Goal: Task Accomplishment & Management: Complete application form

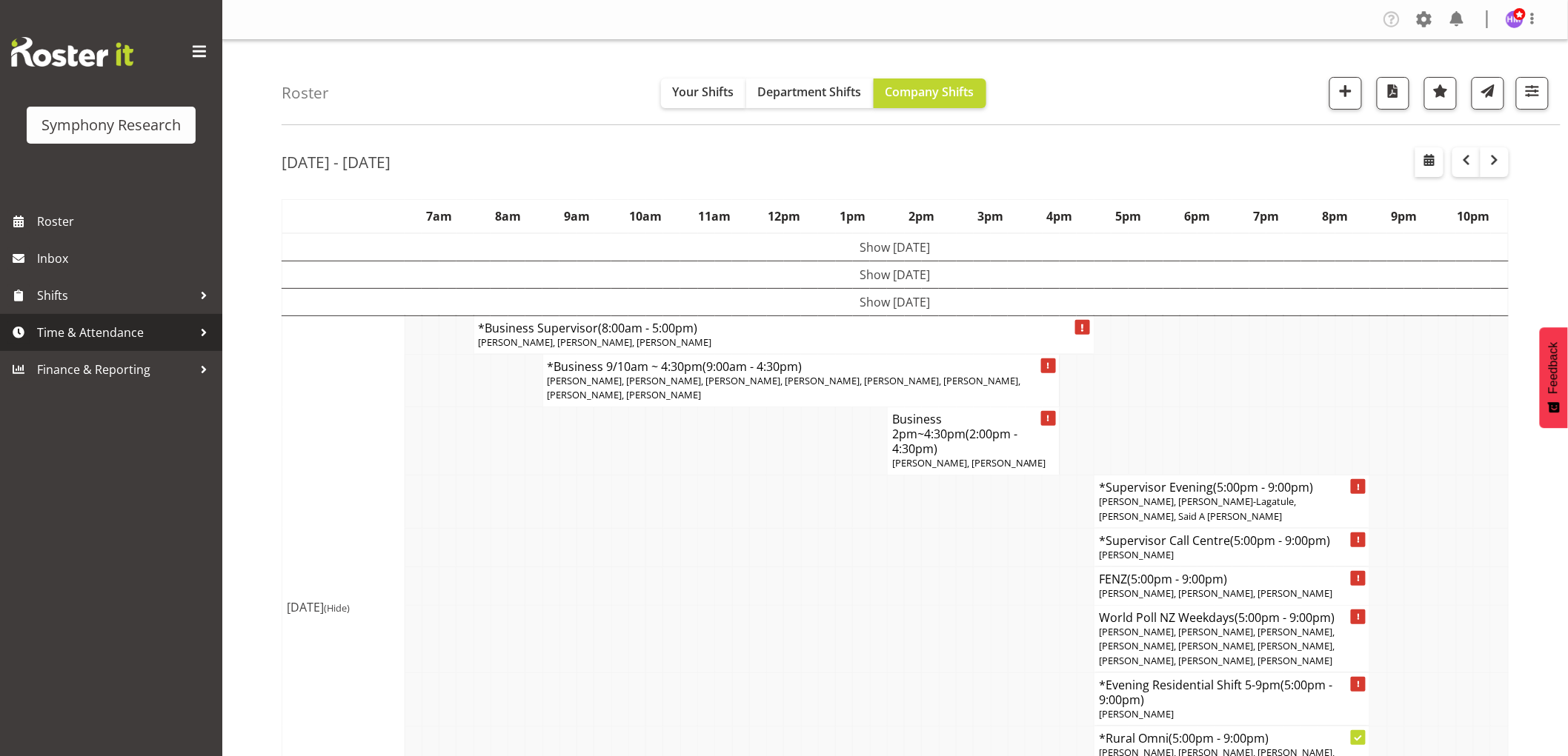
click at [124, 345] on link "Time & Attendance" at bounding box center [111, 332] width 223 height 37
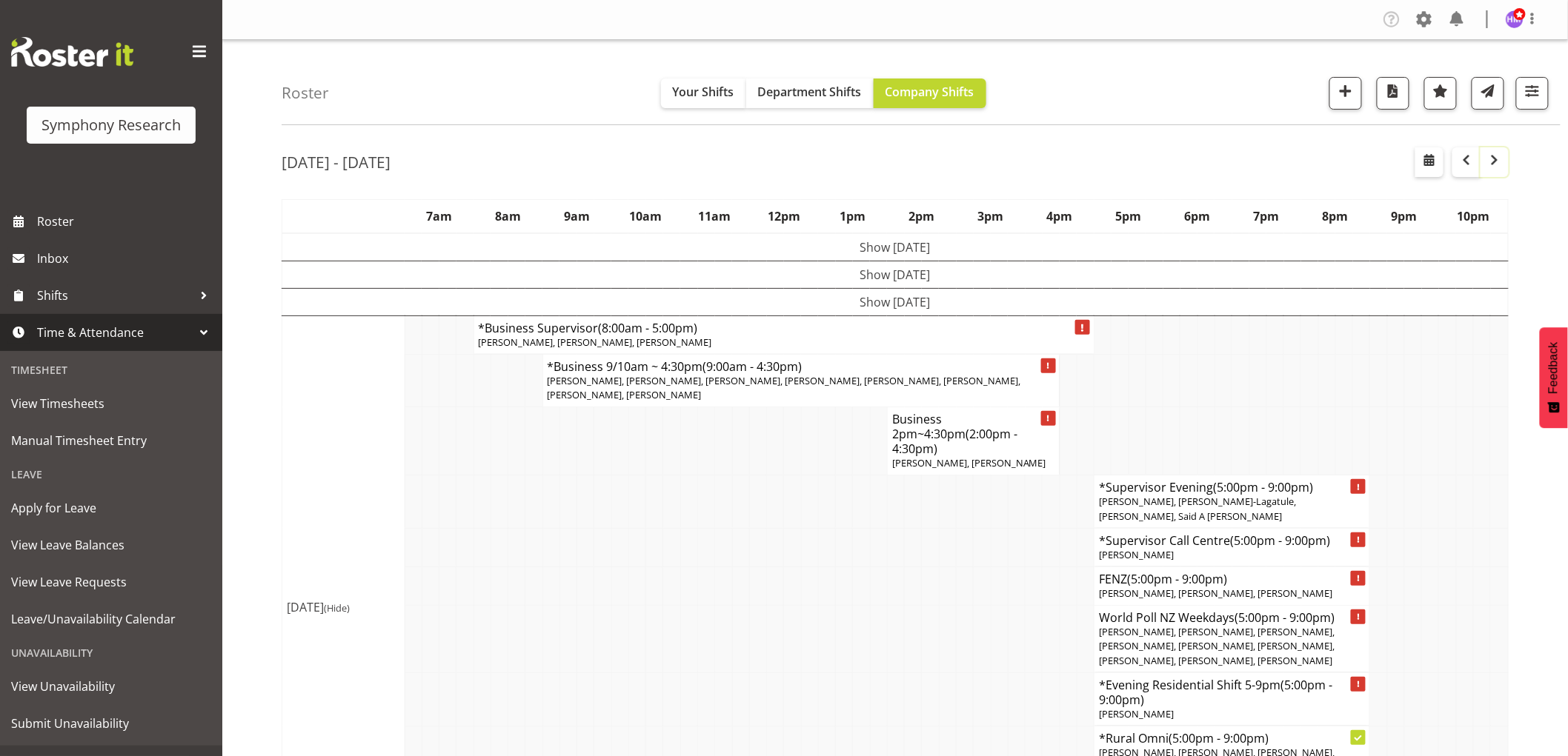
click at [1497, 160] on span "button" at bounding box center [1494, 160] width 18 height 18
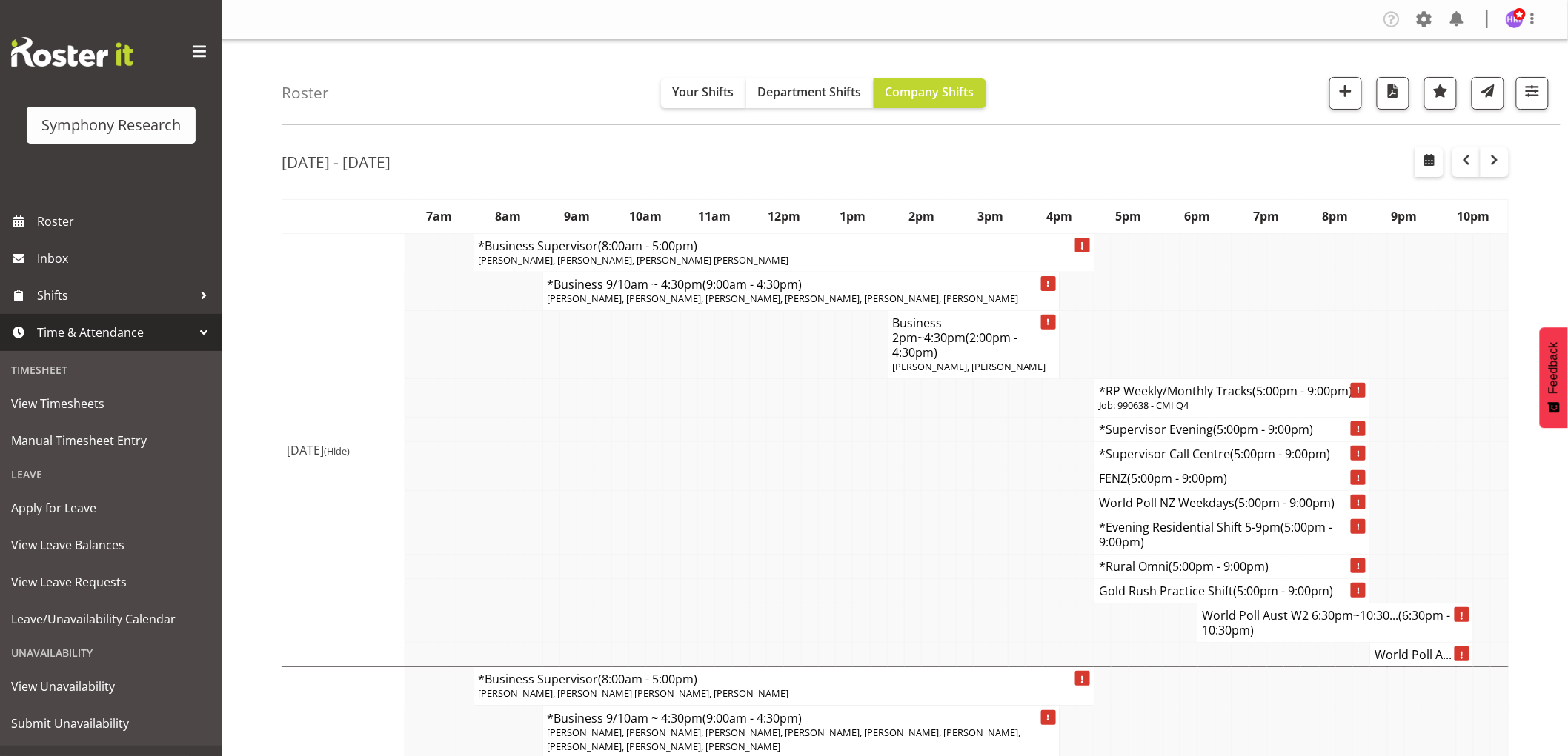
click at [1161, 74] on div "Roster Your Shifts Department Shifts Company Shifts 1 Locations Clear MM Sympho…" at bounding box center [921, 83] width 1279 height 85
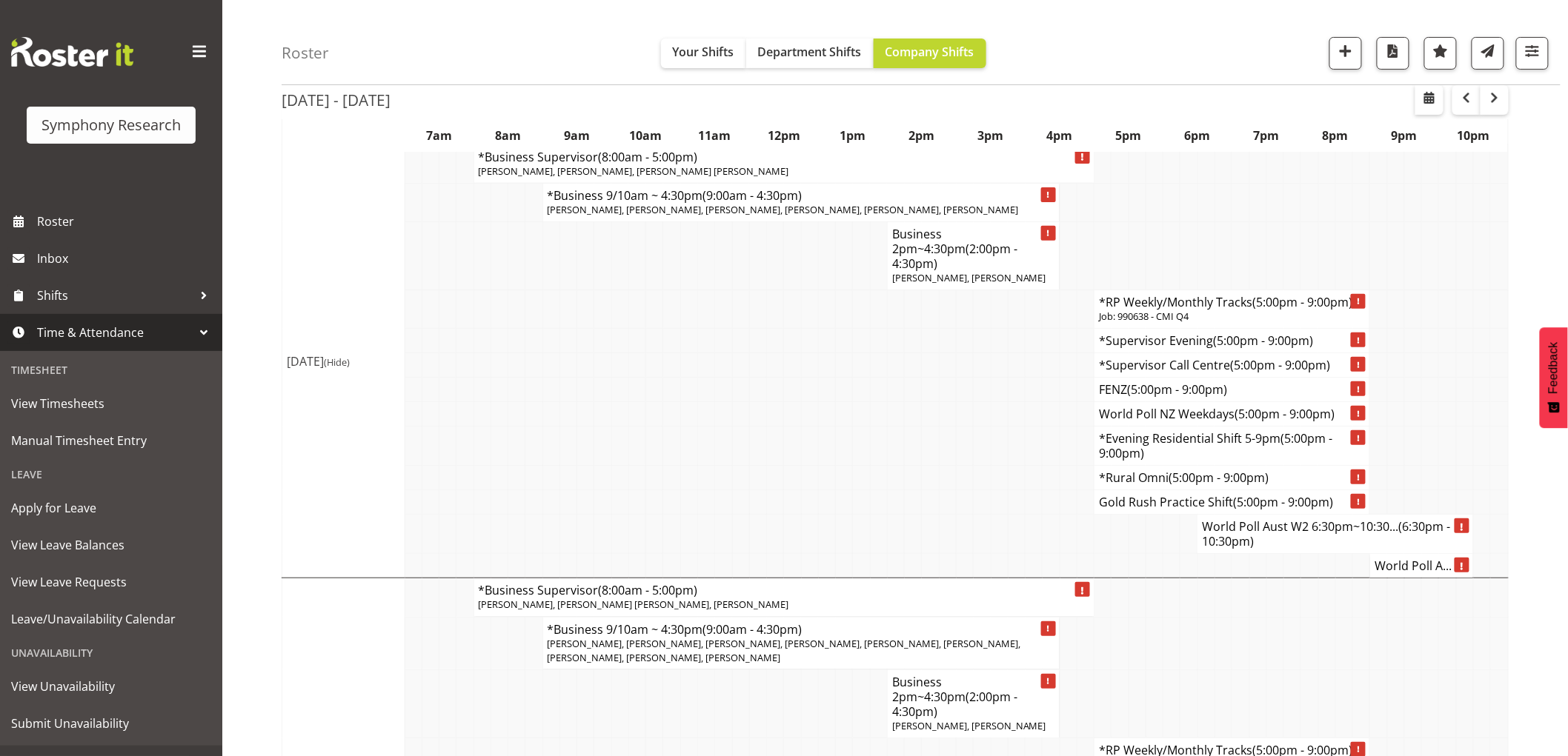
scroll to position [82, 0]
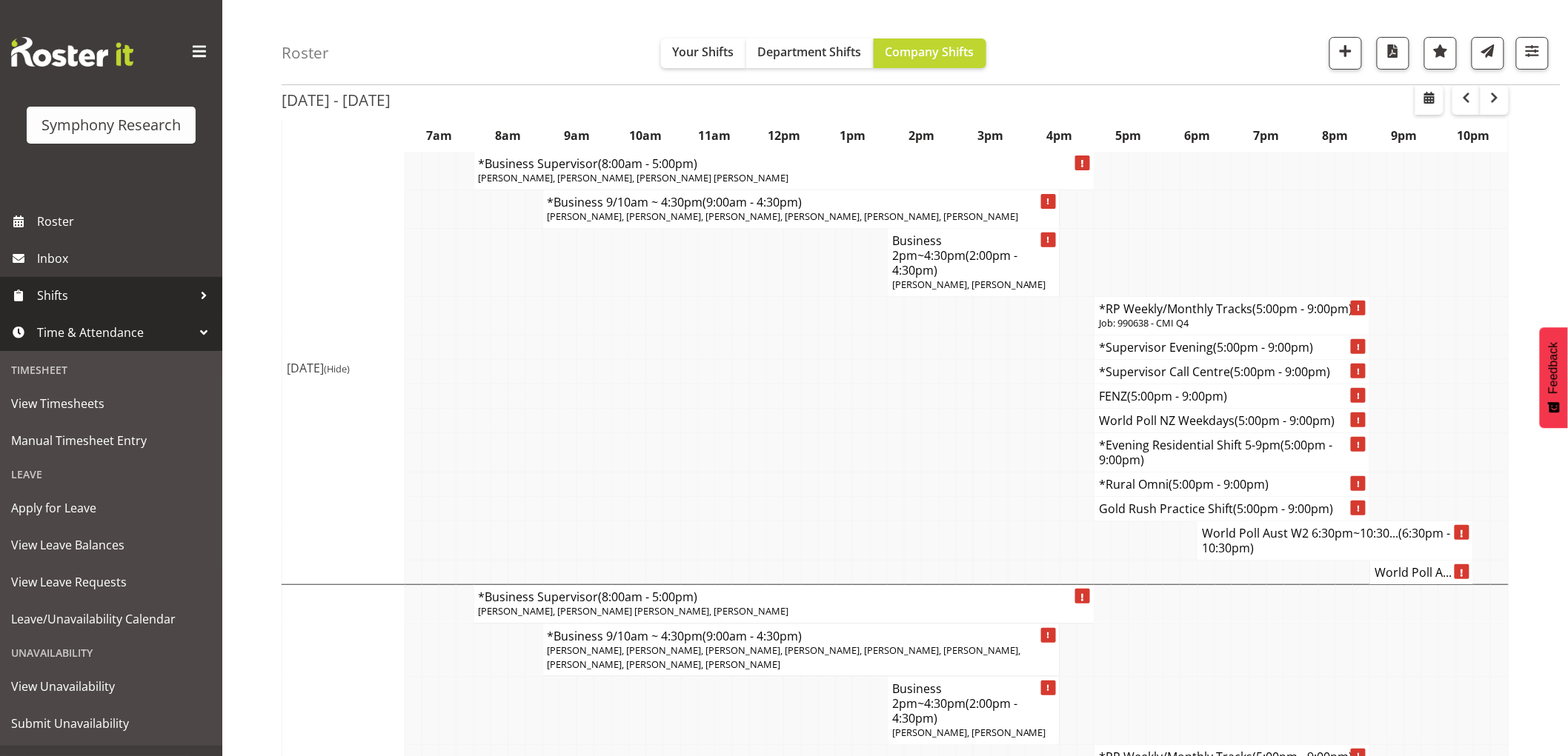
click at [62, 294] on span "Shifts" at bounding box center [115, 295] width 155 height 22
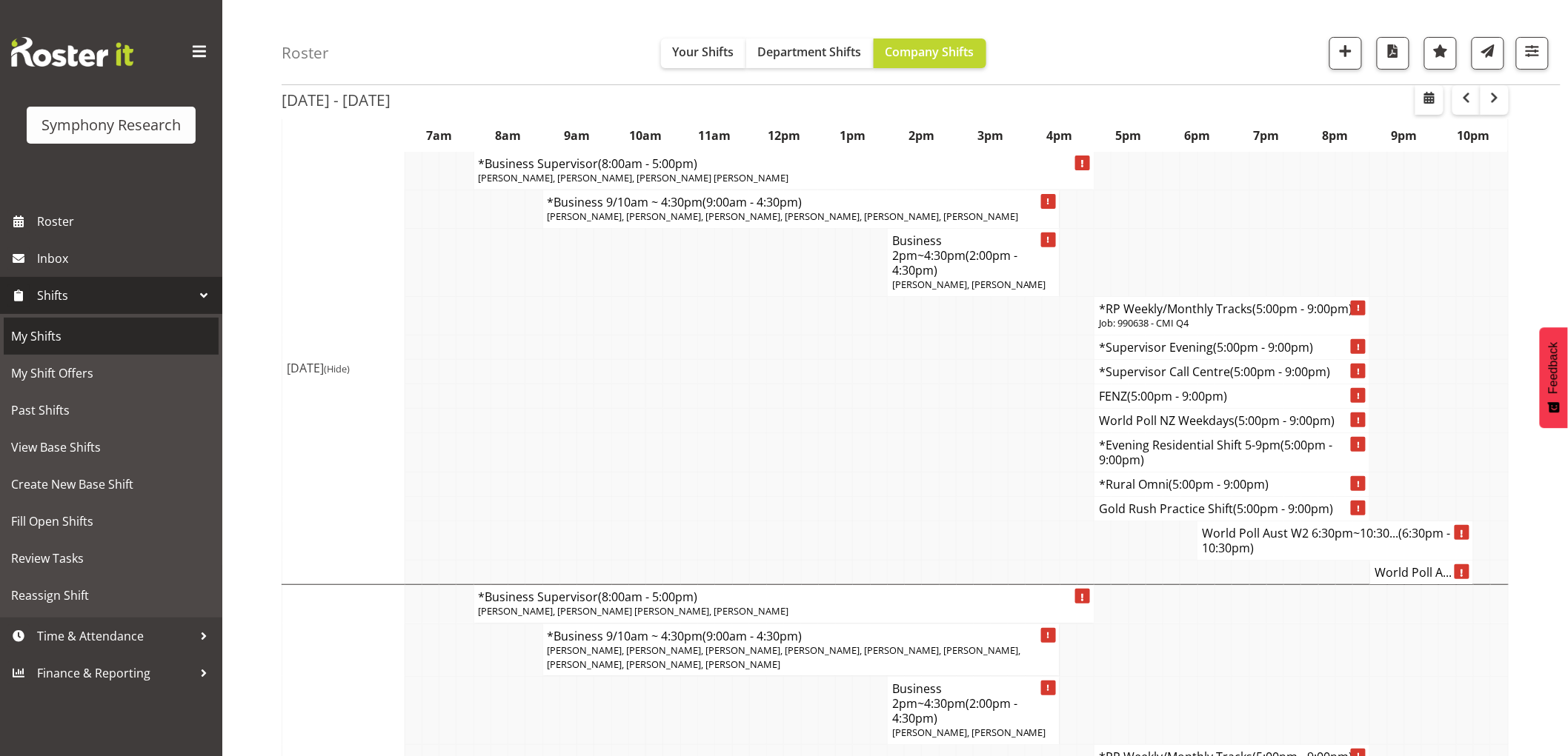
click at [67, 342] on span "My Shifts" at bounding box center [111, 335] width 200 height 22
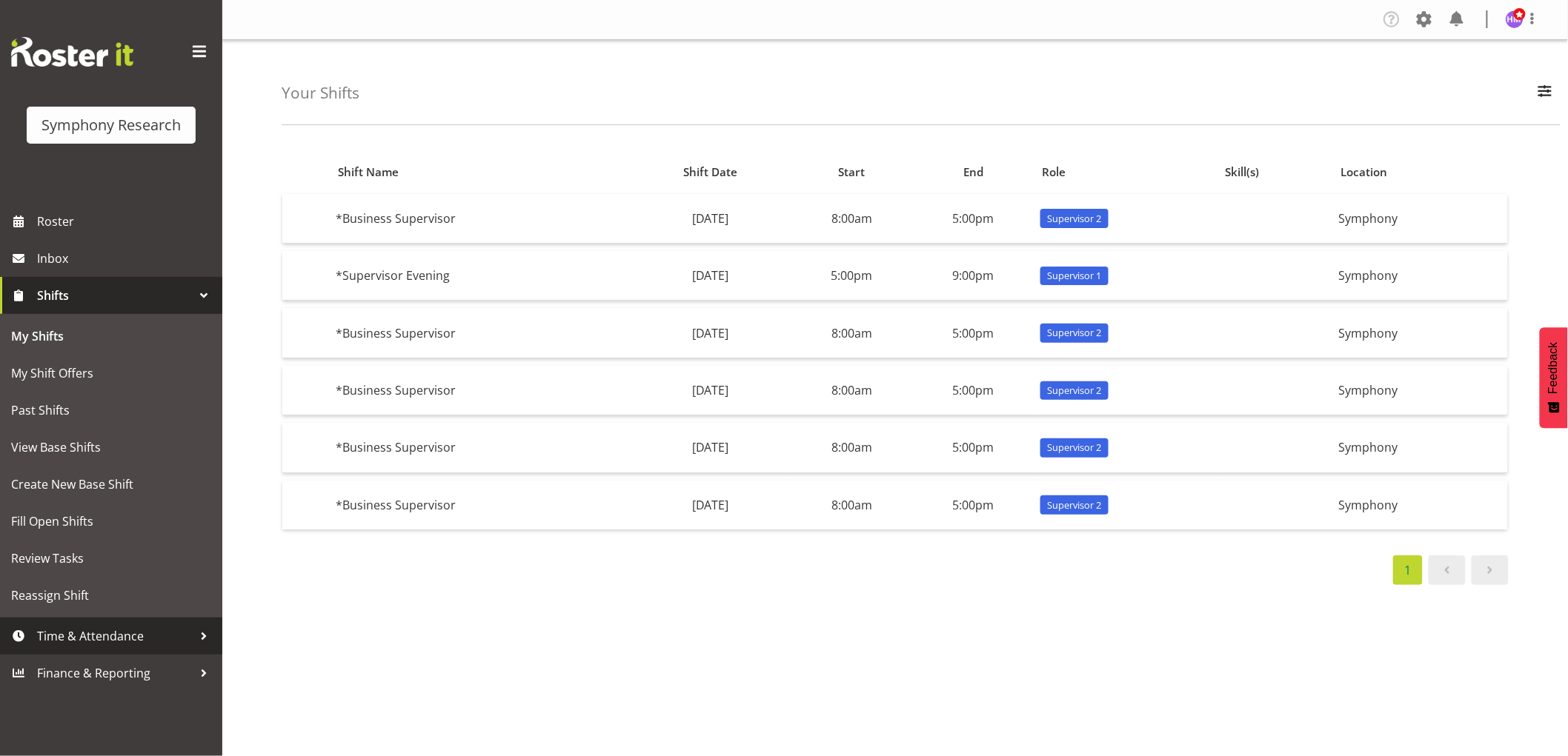
click at [122, 640] on span "Time & Attendance" at bounding box center [115, 636] width 155 height 22
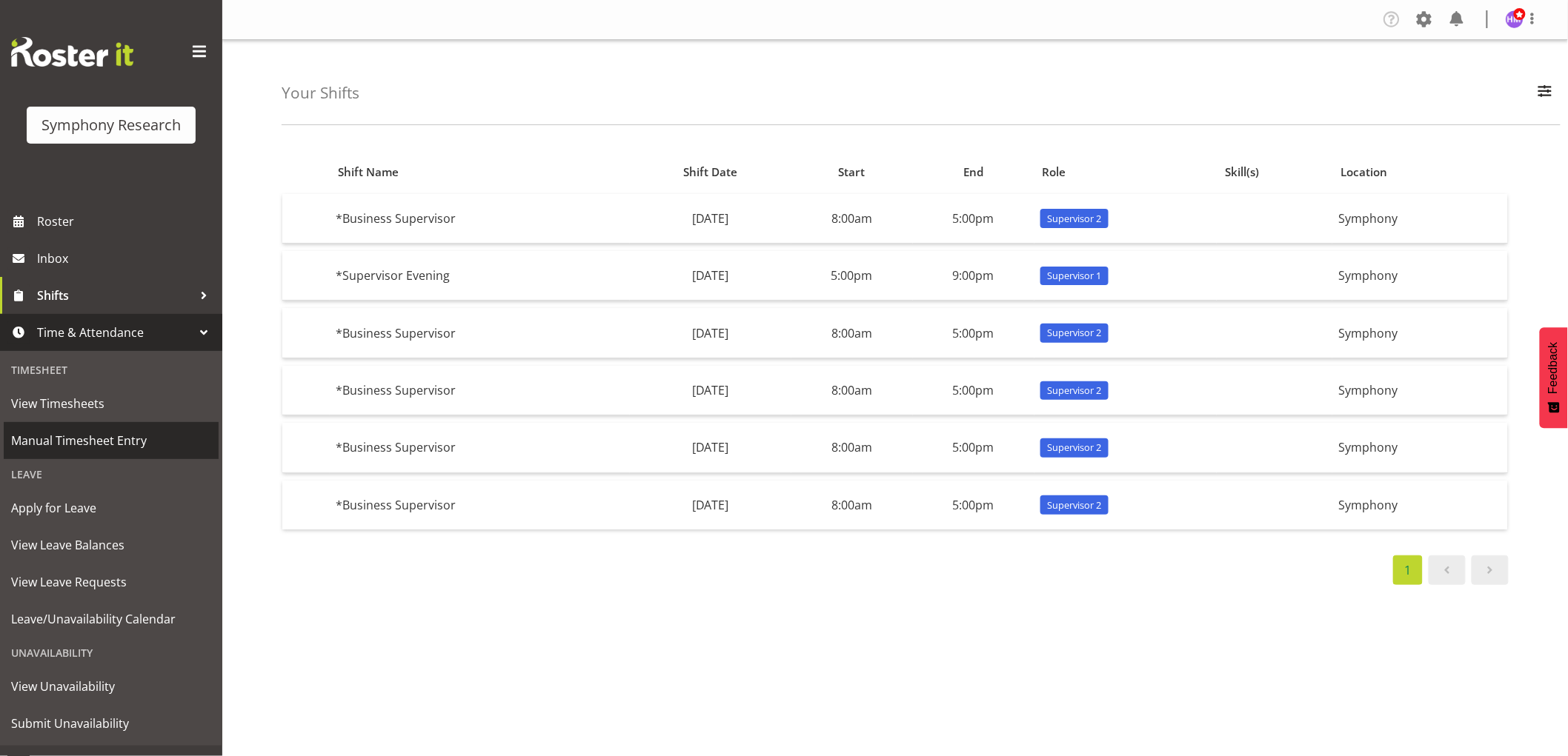
click at [90, 441] on span "Manual Timesheet Entry" at bounding box center [111, 440] width 200 height 22
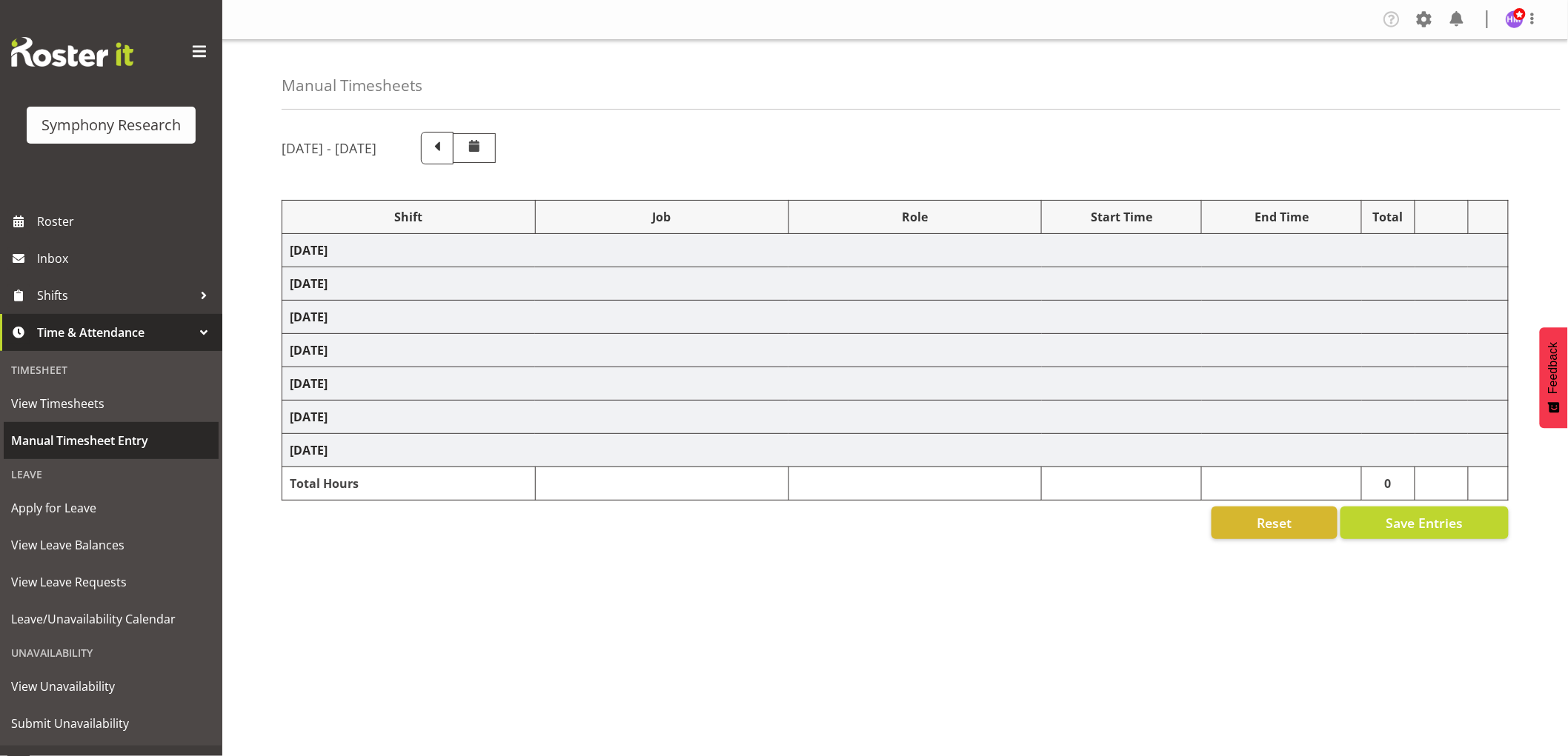
select select "1607"
select select "2379"
select select "1607"
select select "10536"
select select "1607"
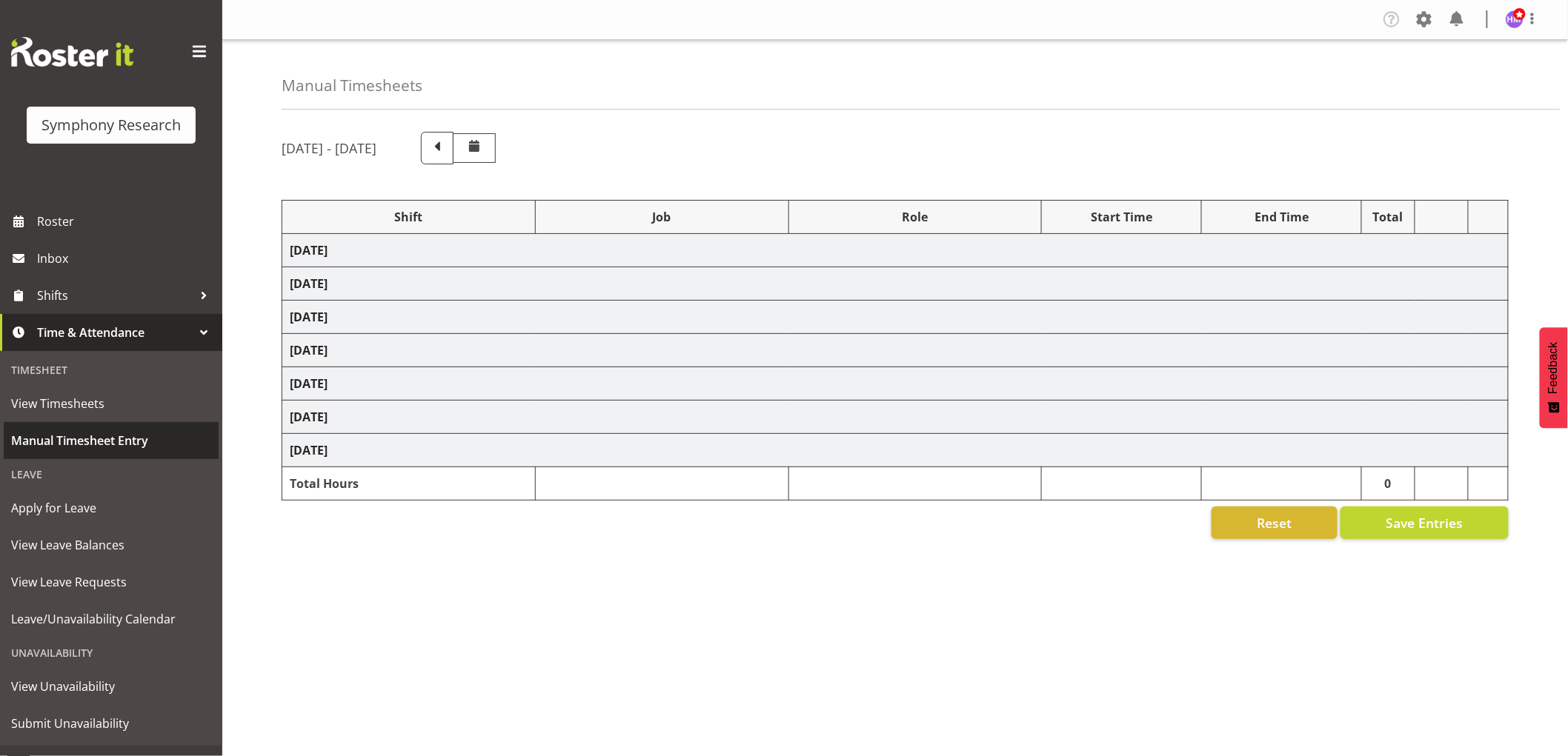
select select "2379"
select select "1607"
select select "2379"
select select "1607"
select select "757"
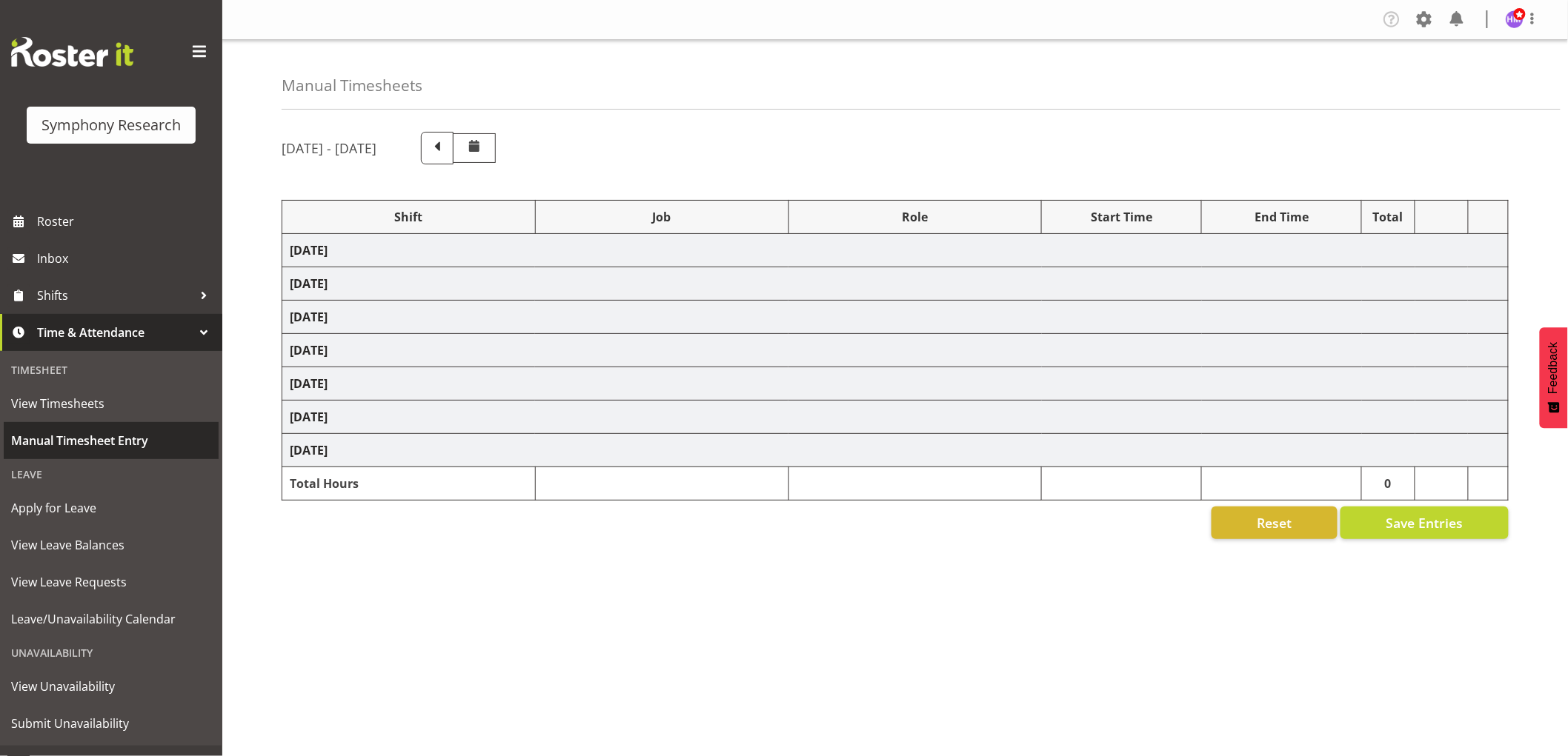
select select "1607"
select select "2379"
select select "1607"
select select "10536"
select select "1607"
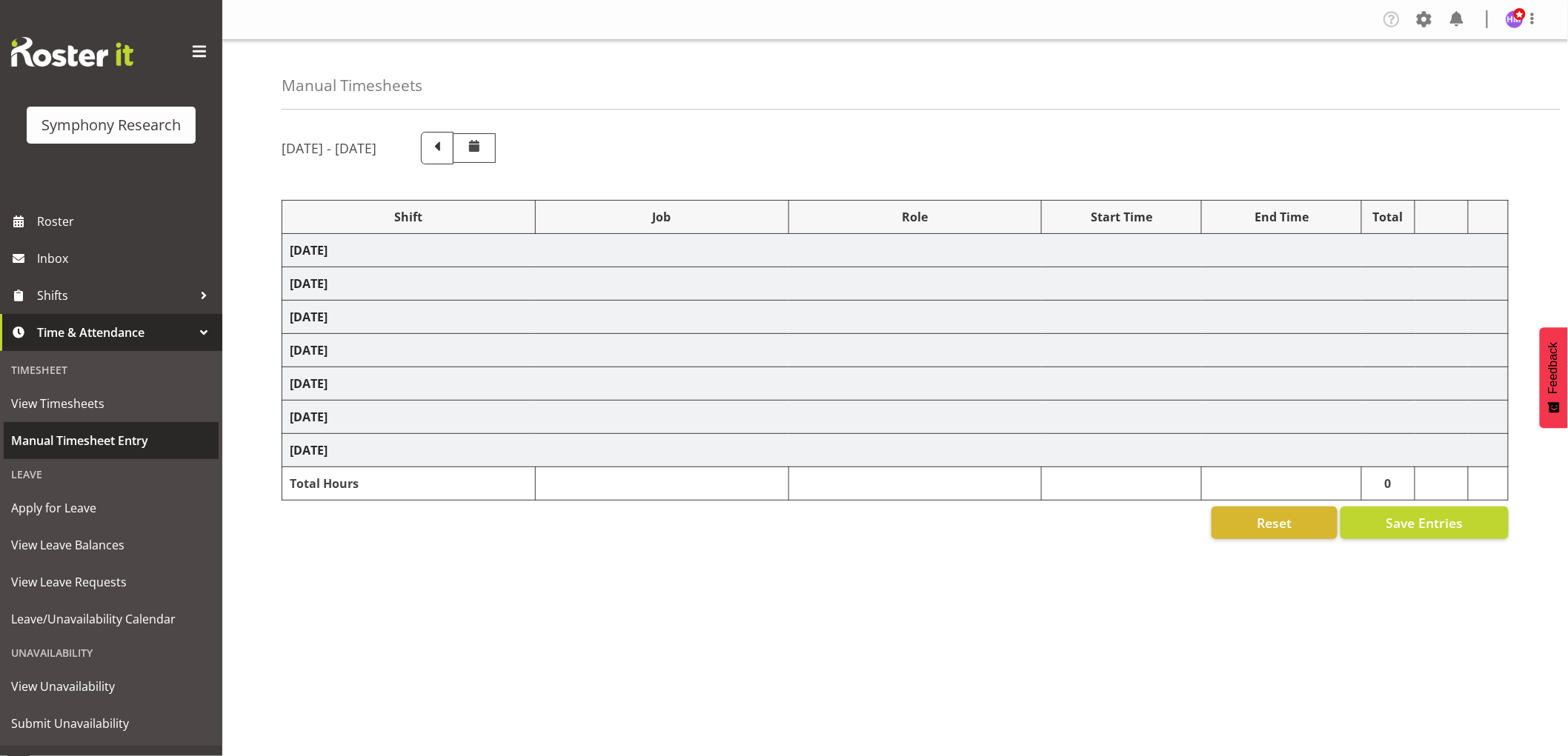
select select "2379"
select select "1607"
select select "2379"
select select "1607"
select select "10536"
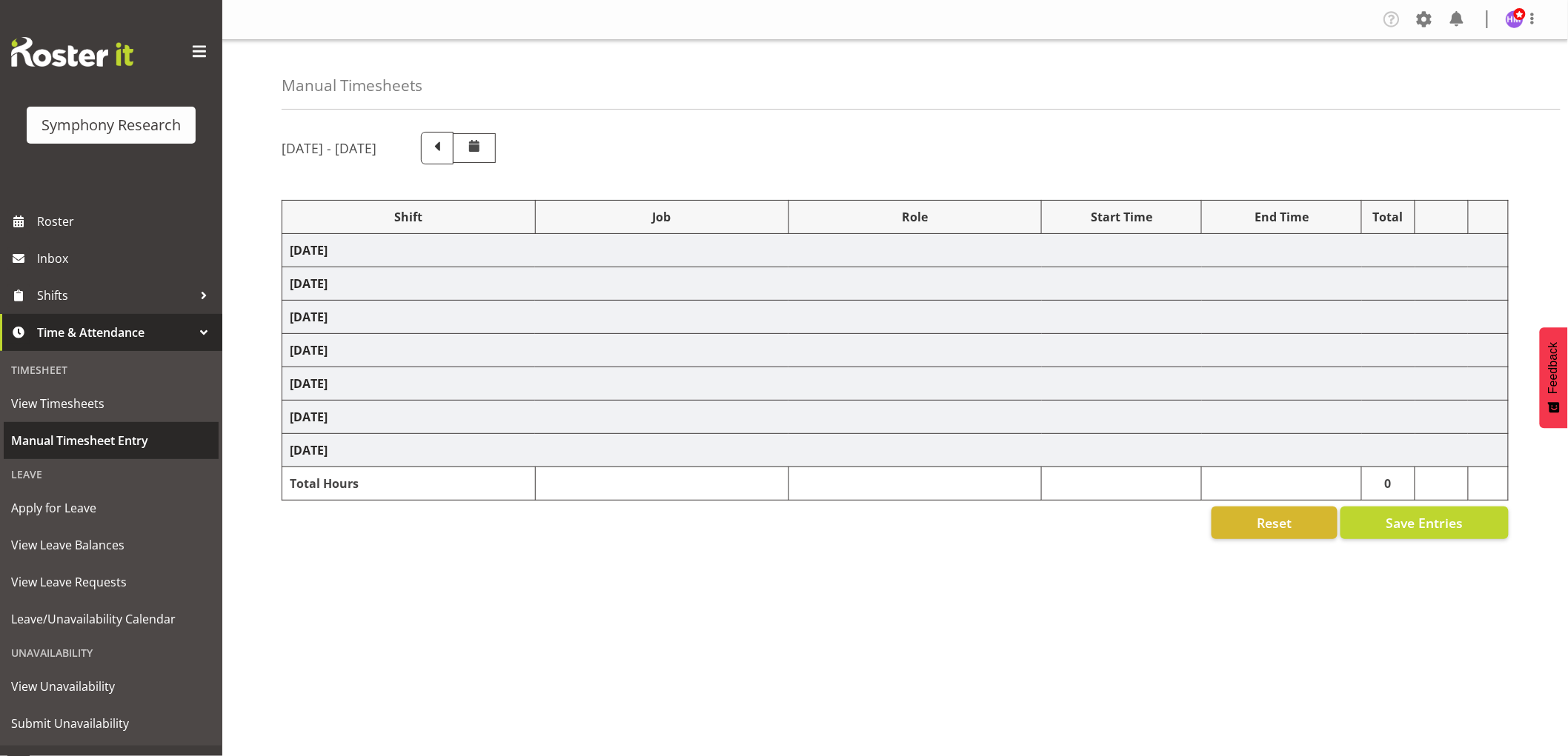
select select "1607"
select select "10242"
select select "1607"
select select "743"
select select "1607"
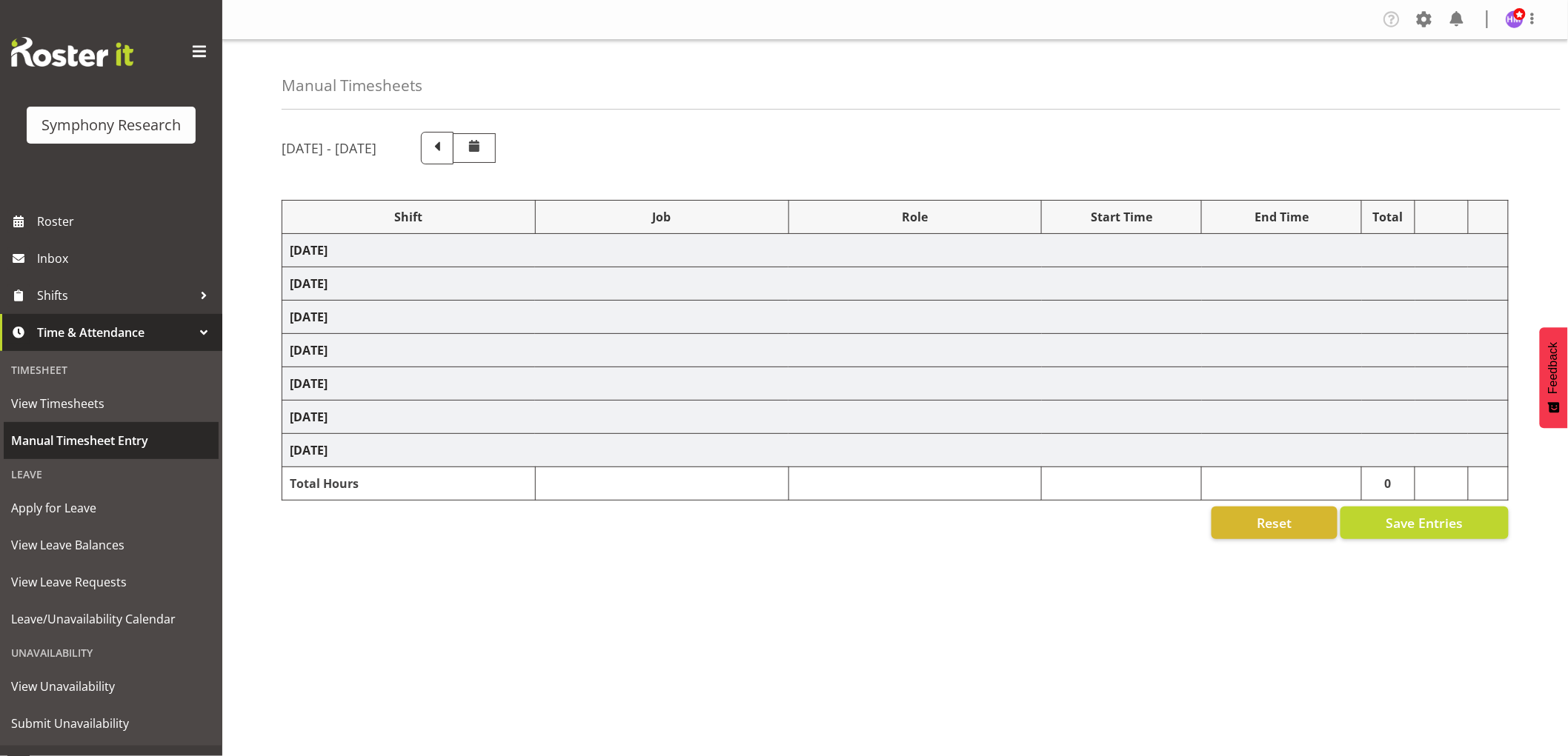
select select "2379"
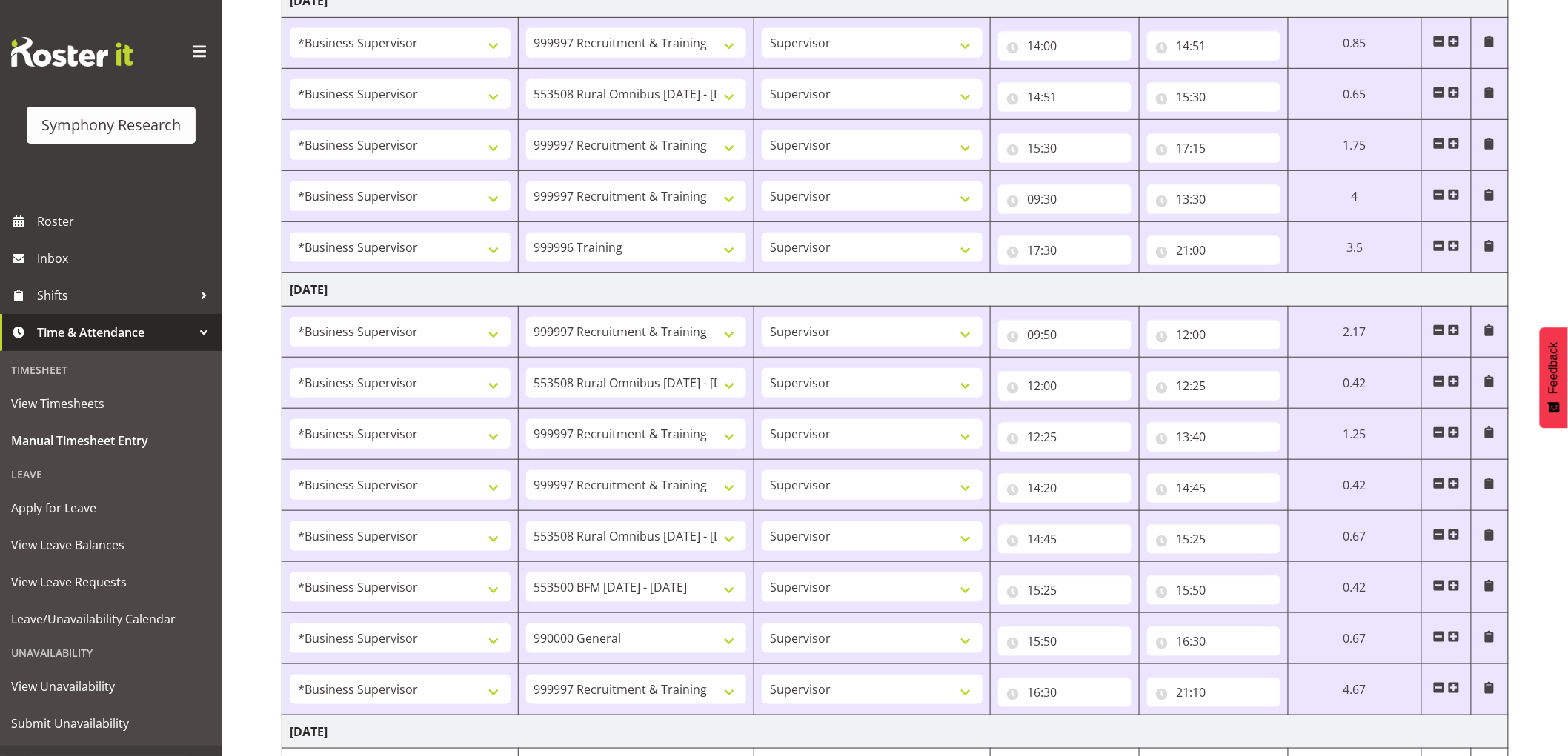
scroll to position [575, 0]
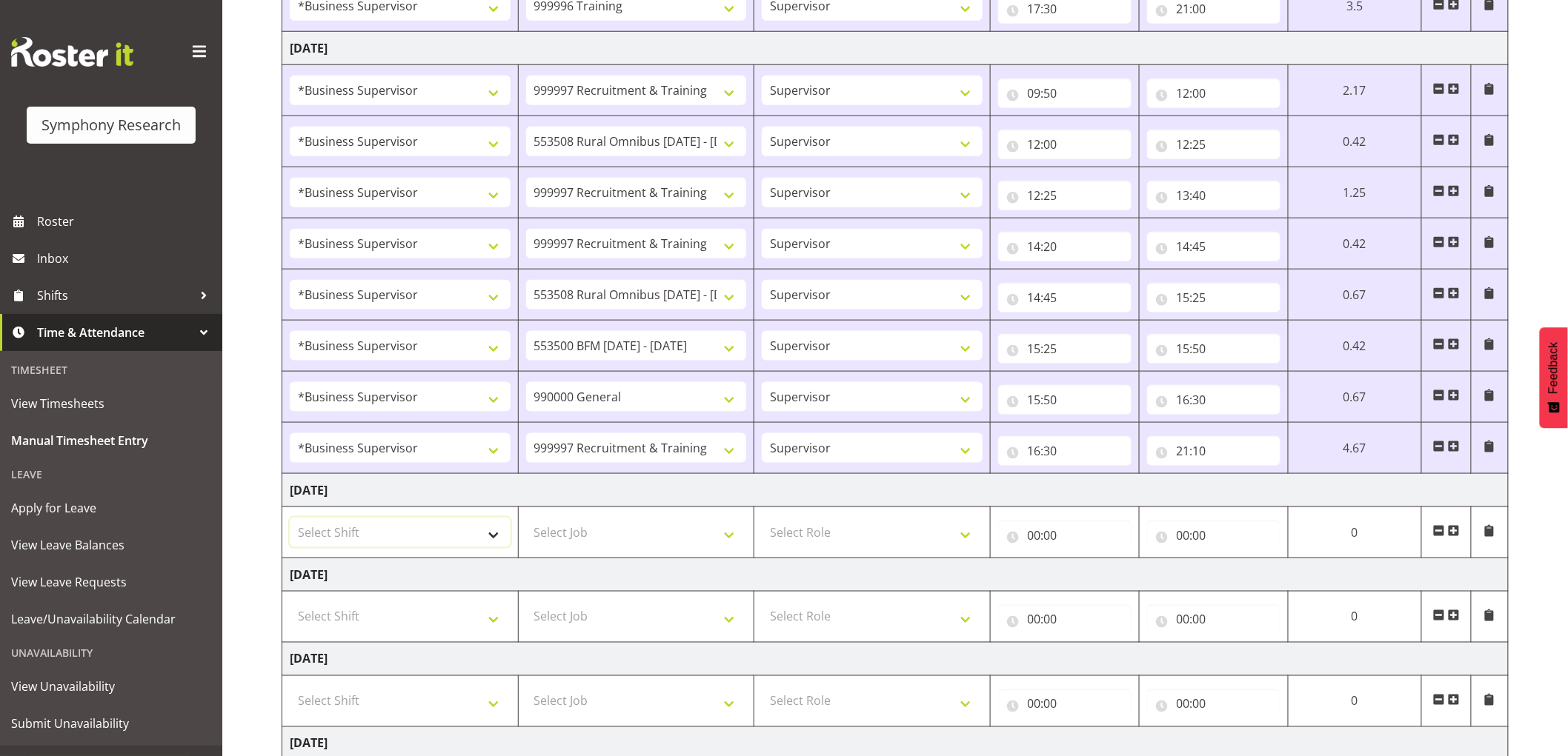
click at [384, 538] on select "Select Shift !!Weekend Residential (Roster IT Shift Label) *Business 9/10am ~ 4…" at bounding box center [400, 533] width 221 height 29
select select "1607"
click at [290, 519] on select "Select Shift !!Weekend Residential (Roster IT Shift Label) *Business 9/10am ~ 4…" at bounding box center [400, 533] width 221 height 29
click at [647, 538] on select "Select Job 550060 IF Admin 553492 World Poll Aus Wave 2 Main 2025 553493 World …" at bounding box center [637, 533] width 221 height 29
click at [448, 531] on select "!!Weekend Residential (Roster IT Shift Label) *Business 9/10am ~ 4:30pm *Busine…" at bounding box center [400, 533] width 221 height 29
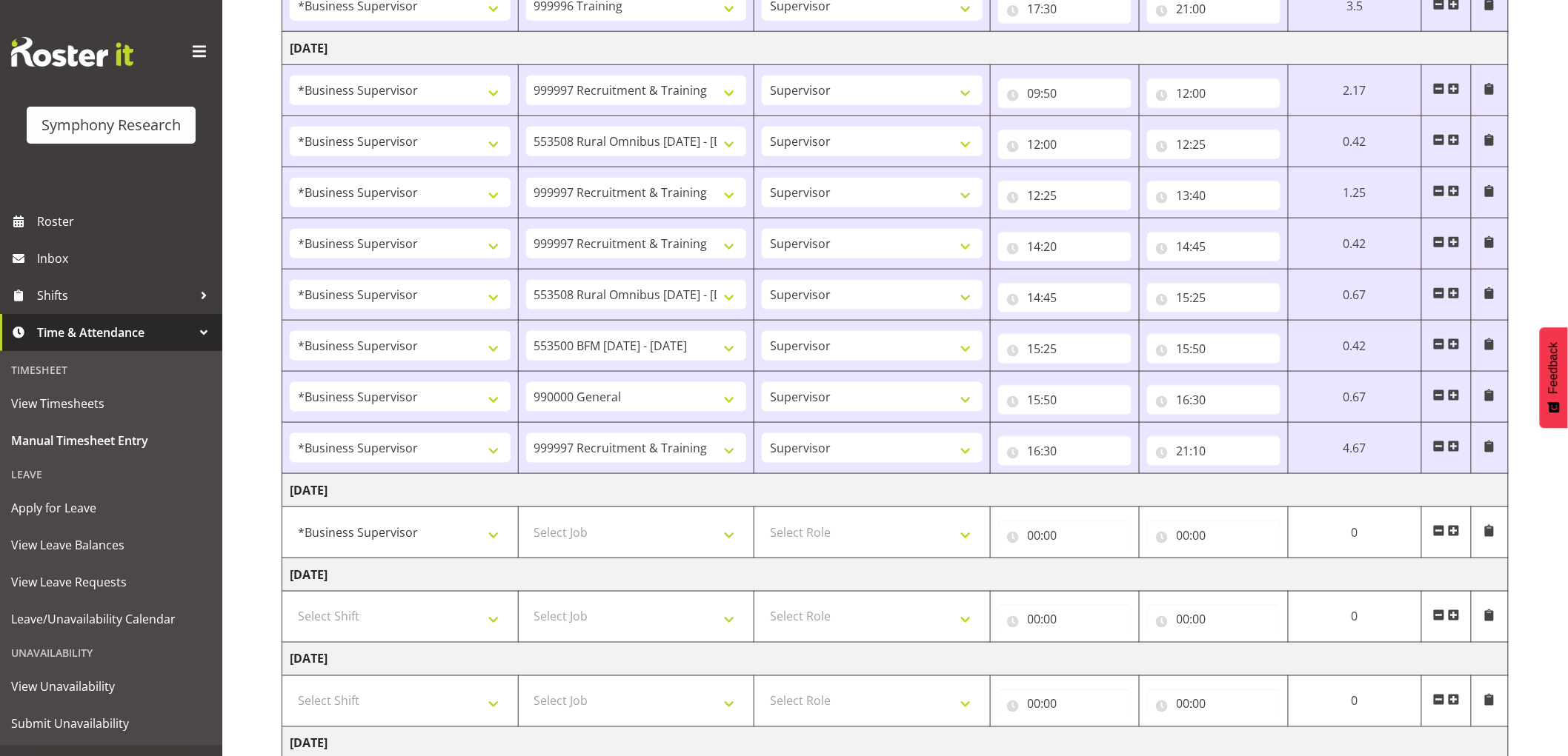
drag, startPoint x: 926, startPoint y: 590, endPoint x: 885, endPoint y: 575, distance: 43.7
click at [922, 588] on td "Friday 22nd August 2025" at bounding box center [895, 575] width 1226 height 34
click at [542, 543] on select "Select Job 550060 IF Admin 553492 World Poll Aus Wave 2 Main 2025 553493 World …" at bounding box center [637, 533] width 221 height 29
select select "2379"
click at [526, 519] on select "Select Job 550060 IF Admin 553492 World Poll Aus Wave 2 Main 2025 553493 World …" at bounding box center [637, 533] width 221 height 29
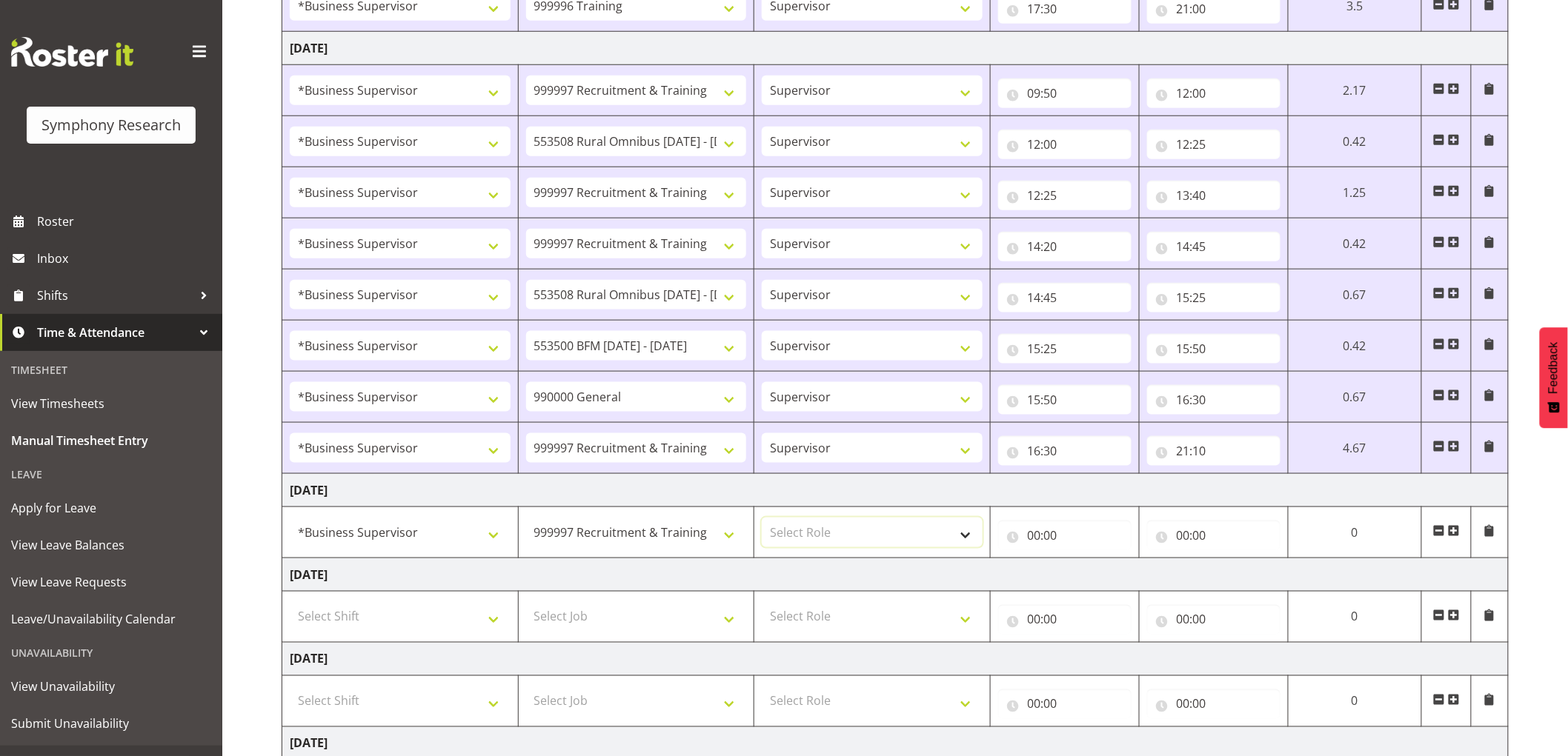
drag, startPoint x: 898, startPoint y: 535, endPoint x: 895, endPoint y: 545, distance: 10.4
click at [898, 535] on select "Select Role Supervisor Interviewing Briefing" at bounding box center [872, 533] width 221 height 29
select select "45"
click at [762, 519] on select "Select Role Supervisor Interviewing Briefing" at bounding box center [872, 533] width 221 height 29
click at [1055, 530] on input "00:00" at bounding box center [1064, 535] width 133 height 29
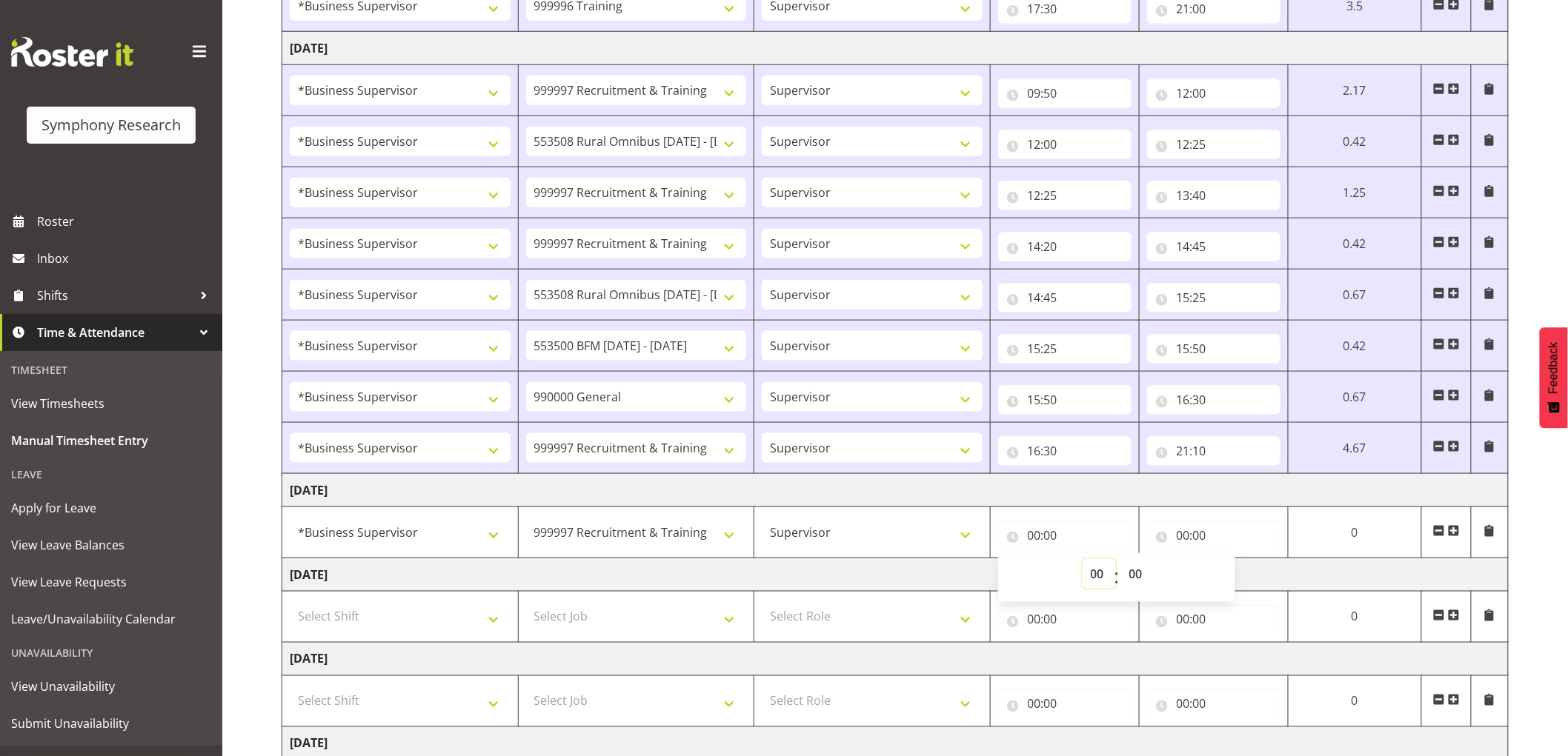
click at [1100, 568] on select "00 01 02 03 04 05 06 07 08 09 10 11 12 13 14 15 16 17 18 19 20 21 22 23" at bounding box center [1099, 574] width 34 height 29
select select "9"
click at [1083, 560] on select "00 01 02 03 04 05 06 07 08 09 10 11 12 13 14 15 16 17 18 19 20 21 22 23" at bounding box center [1099, 574] width 34 height 29
type input "09:00"
drag, startPoint x: 1131, startPoint y: 572, endPoint x: 1138, endPoint y: 579, distance: 9.9
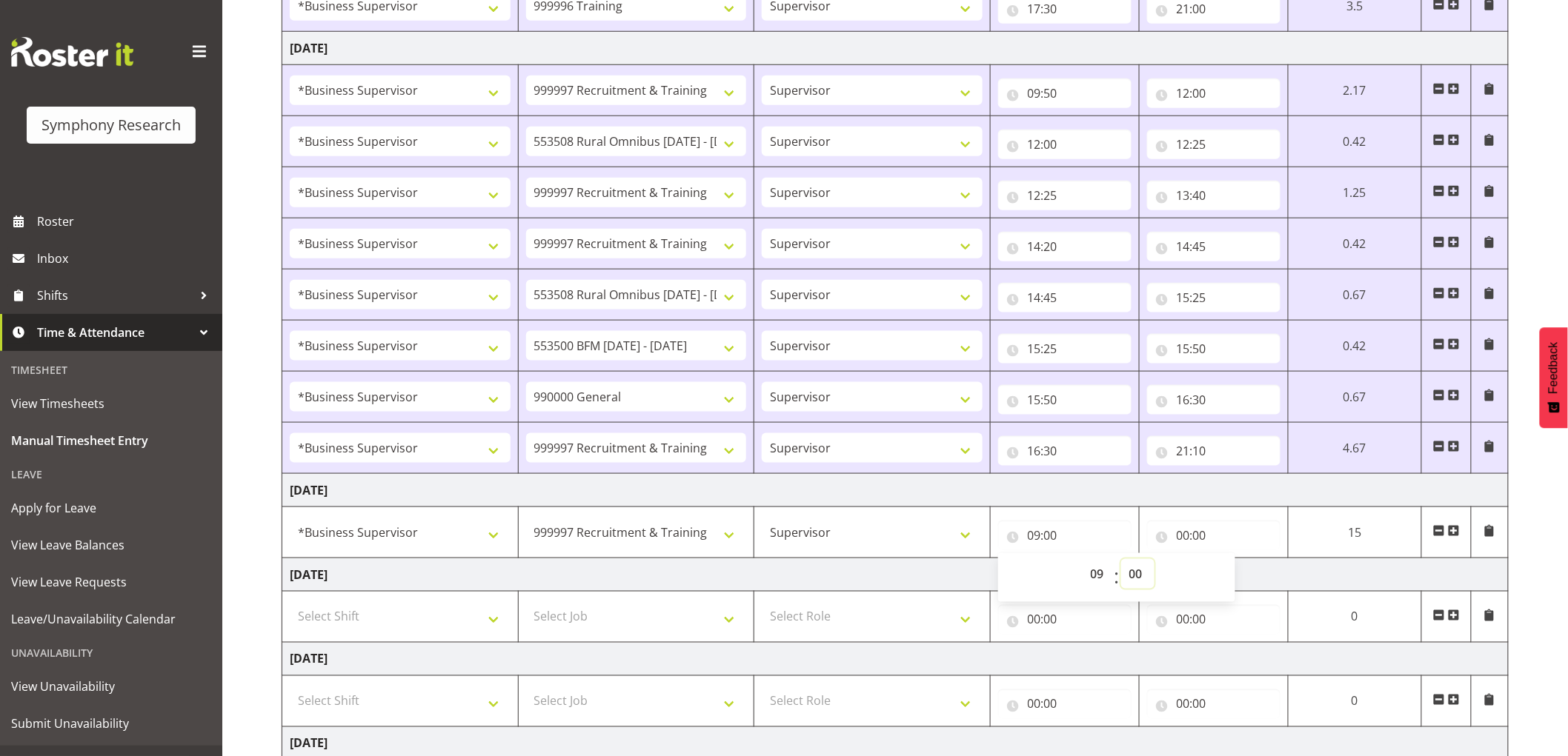
click at [1131, 572] on select "00 01 02 03 04 05 06 07 08 09 10 11 12 13 14 15 16 17 18 19 20 21 22 23 24 25 2…" at bounding box center [1138, 574] width 34 height 29
select select "45"
click at [1121, 560] on select "00 01 02 03 04 05 06 07 08 09 10 11 12 13 14 15 16 17 18 19 20 21 22 23 24 25 2…" at bounding box center [1138, 574] width 34 height 29
type input "09:45"
click at [1192, 535] on input "00:00" at bounding box center [1213, 535] width 133 height 29
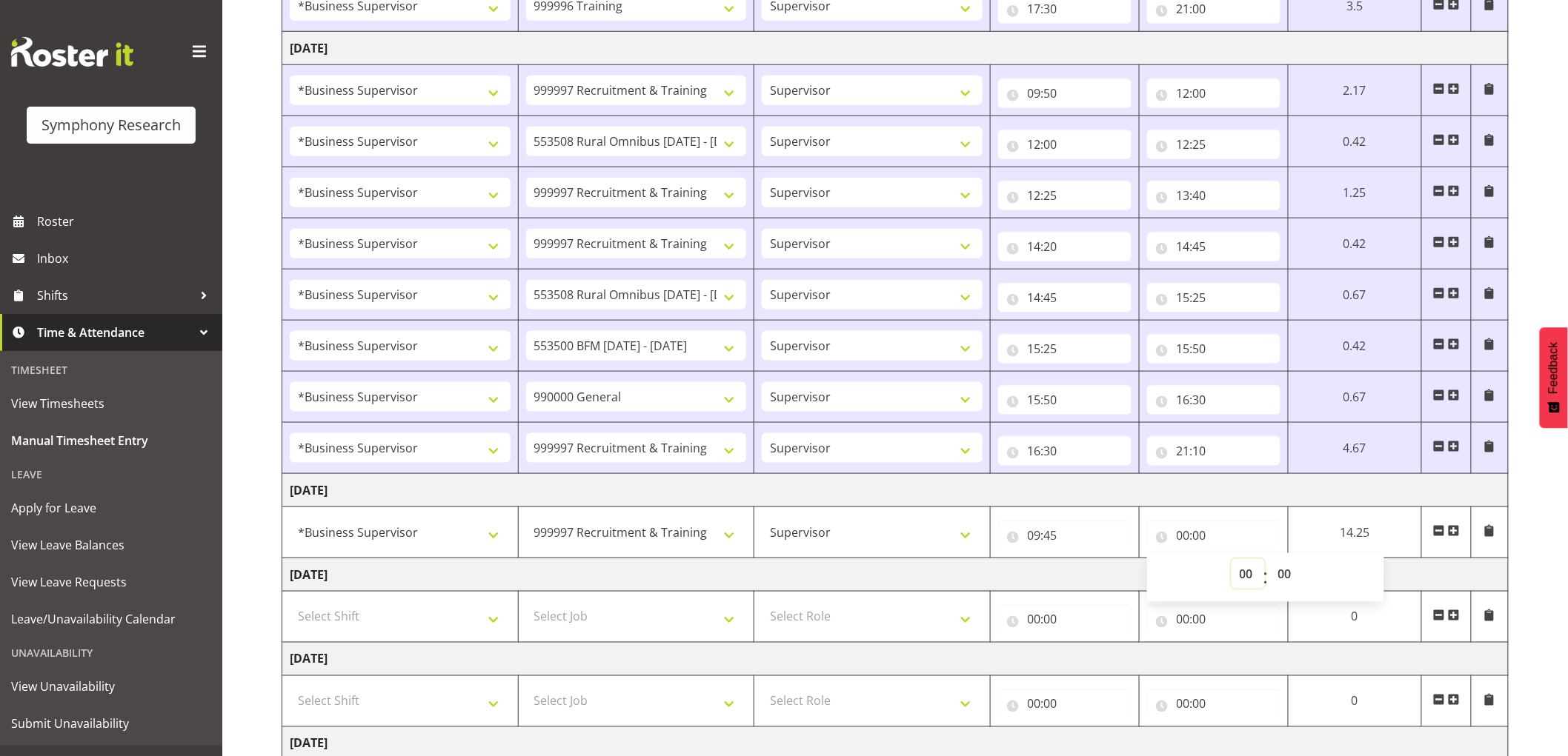
click at [1233, 580] on select "00 01 02 03 04 05 06 07 08 09 10 11 12 13 14 15 16 17 18 19 20 21 22 23" at bounding box center [1248, 574] width 34 height 29
select select "13"
click at [1232, 560] on select "00 01 02 03 04 05 06 07 08 09 10 11 12 13 14 15 16 17 18 19 20 21 22 23" at bounding box center [1248, 574] width 34 height 29
type input "13:00"
click at [1292, 578] on select "00 01 02 03 04 05 06 07 08 09 10 11 12 13 14 15 16 17 18 19 20 21 22 23 24 25 2…" at bounding box center [1286, 574] width 34 height 29
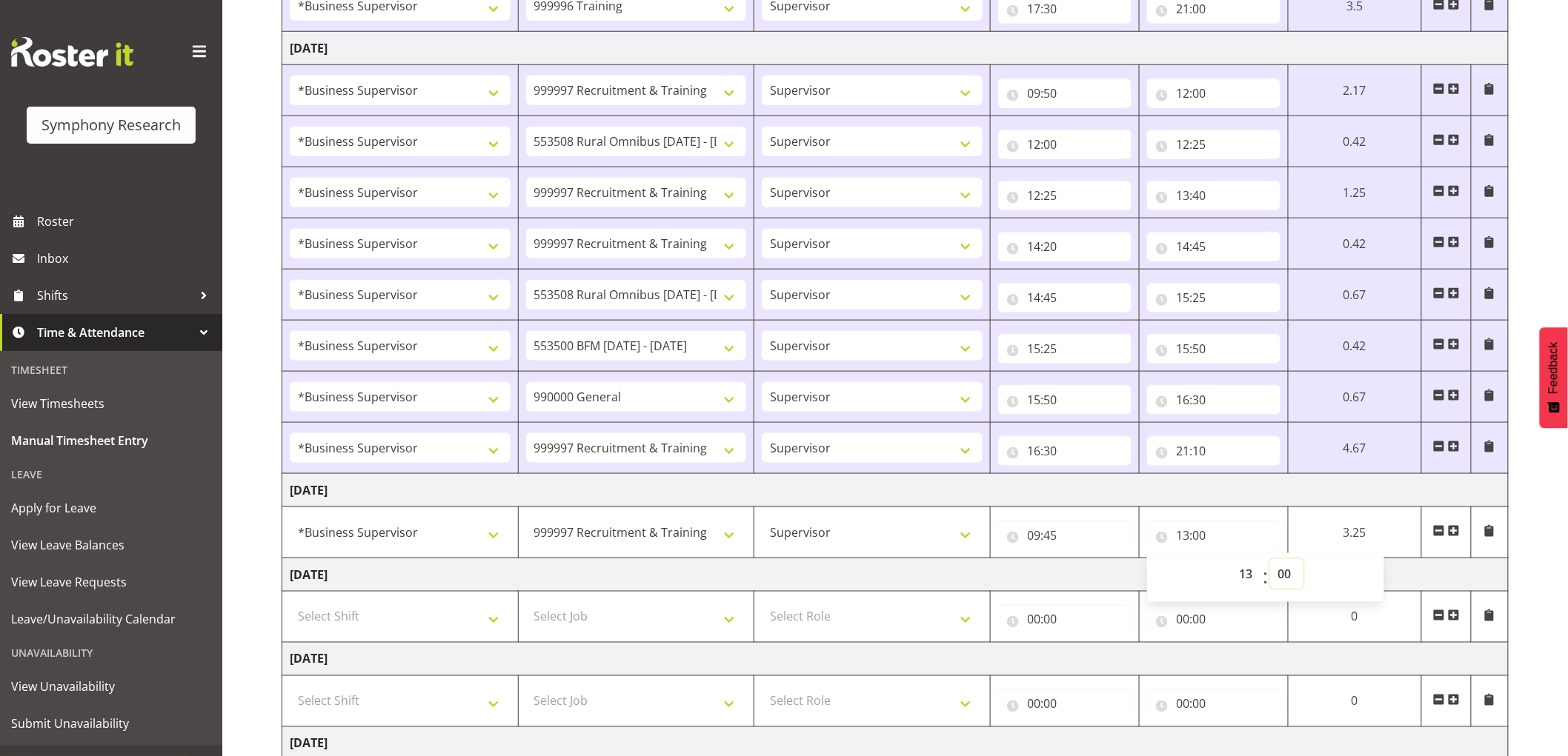
select select "54"
click at [1270, 560] on select "00 01 02 03 04 05 06 07 08 09 10 11 12 13 14 15 16 17 18 19 20 21 22 23 24 25 2…" at bounding box center [1286, 574] width 34 height 29
type input "13:54"
drag, startPoint x: 1293, startPoint y: 573, endPoint x: 1296, endPoint y: 625, distance: 52.1
click at [1293, 573] on select "00 01 02 03 04 05 06 07 08 09 10 11 12 13 14 15 16 17 18 19 20 21 22 23 24 25 2…" at bounding box center [1286, 574] width 34 height 29
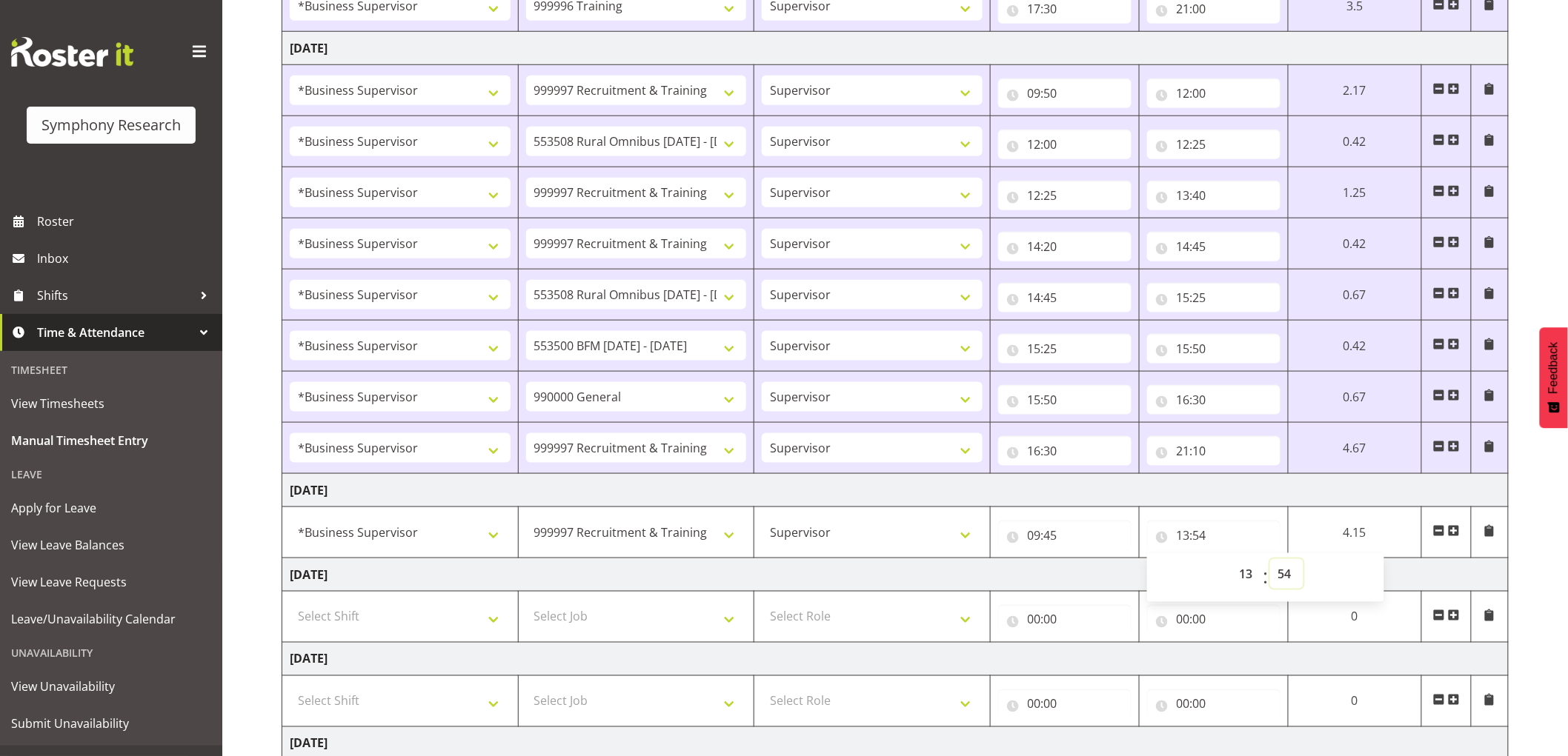
select select "45"
click at [1270, 560] on select "00 01 02 03 04 05 06 07 08 09 10 11 12 13 14 15 16 17 18 19 20 21 22 23 24 25 2…" at bounding box center [1286, 574] width 34 height 29
type input "13:45"
click at [1453, 528] on span at bounding box center [1453, 531] width 11 height 11
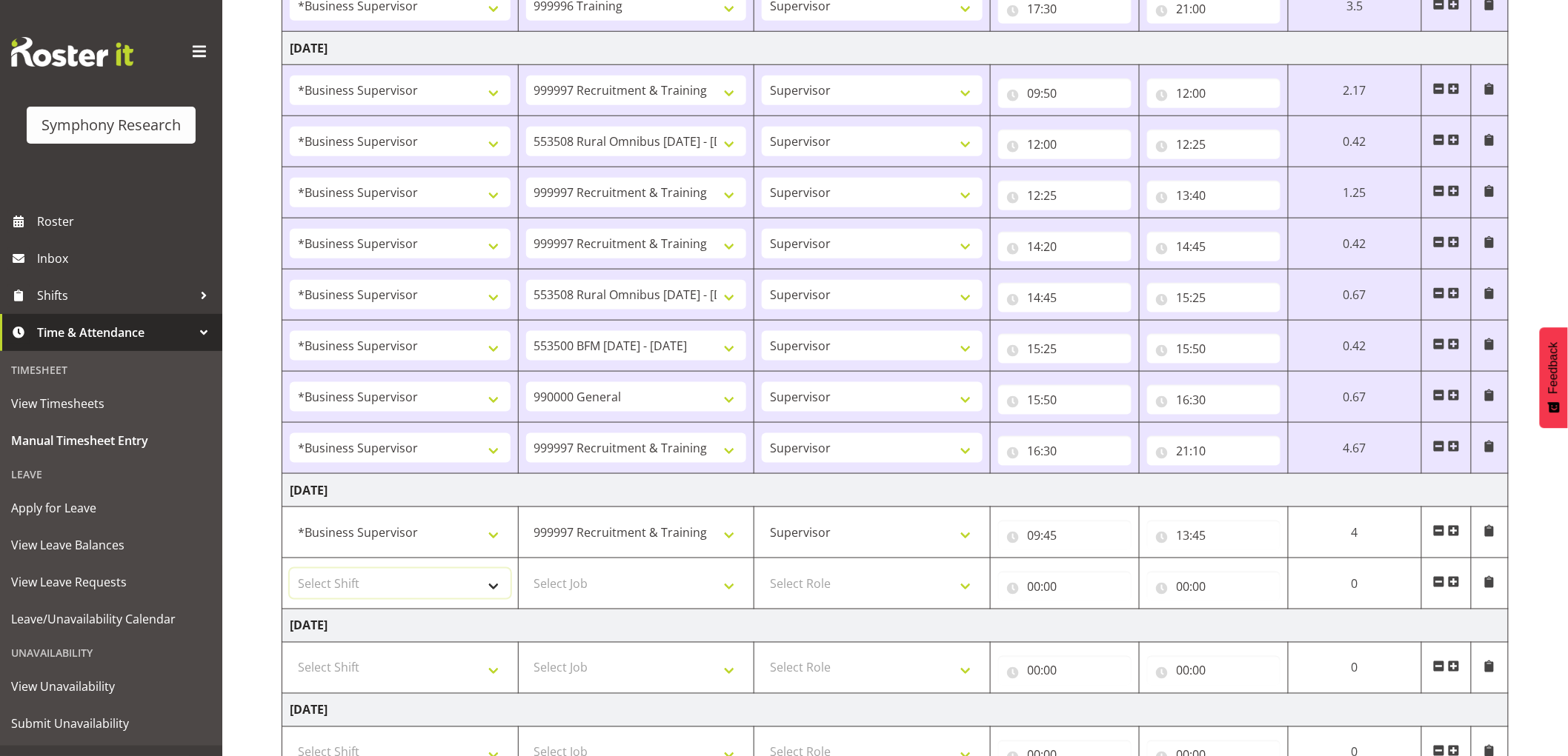
click at [387, 569] on select "Select Shift !!Weekend Residential (Roster IT Shift Label) *Business 9/10am ~ 4…" at bounding box center [400, 583] width 221 height 29
select select "1607"
click at [290, 569] on select "Select Shift !!Weekend Residential (Roster IT Shift Label) *Business 9/10am ~ 4…" at bounding box center [400, 583] width 221 height 29
drag, startPoint x: 580, startPoint y: 605, endPoint x: 583, endPoint y: 596, distance: 9.5
click at [580, 605] on td "Select Job 550060 IF Admin 553492 World Poll Aus Wave 2 Main 2025 553493 World …" at bounding box center [636, 584] width 237 height 51
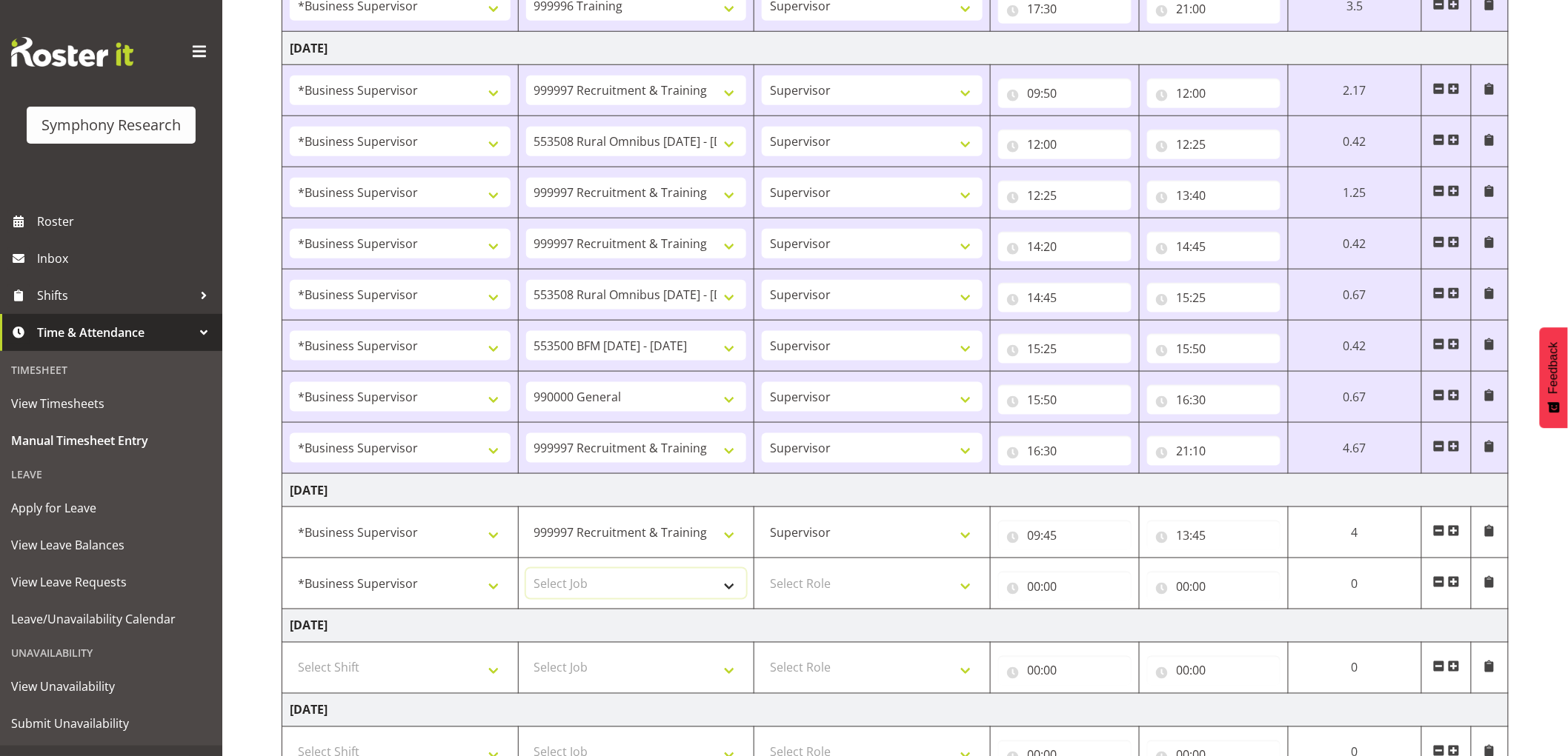
click at [579, 578] on select "Select Job 550060 IF Admin 553492 World Poll Aus Wave 2 Main 2025 553493 World …" at bounding box center [637, 583] width 221 height 29
select select "2379"
click at [526, 569] on select "Select Job 550060 IF Admin 553492 World Poll Aus Wave 2 Main 2025 553493 World …" at bounding box center [637, 583] width 221 height 29
click at [846, 586] on select "Select Role Supervisor Interviewing Briefing" at bounding box center [872, 583] width 221 height 29
select select "45"
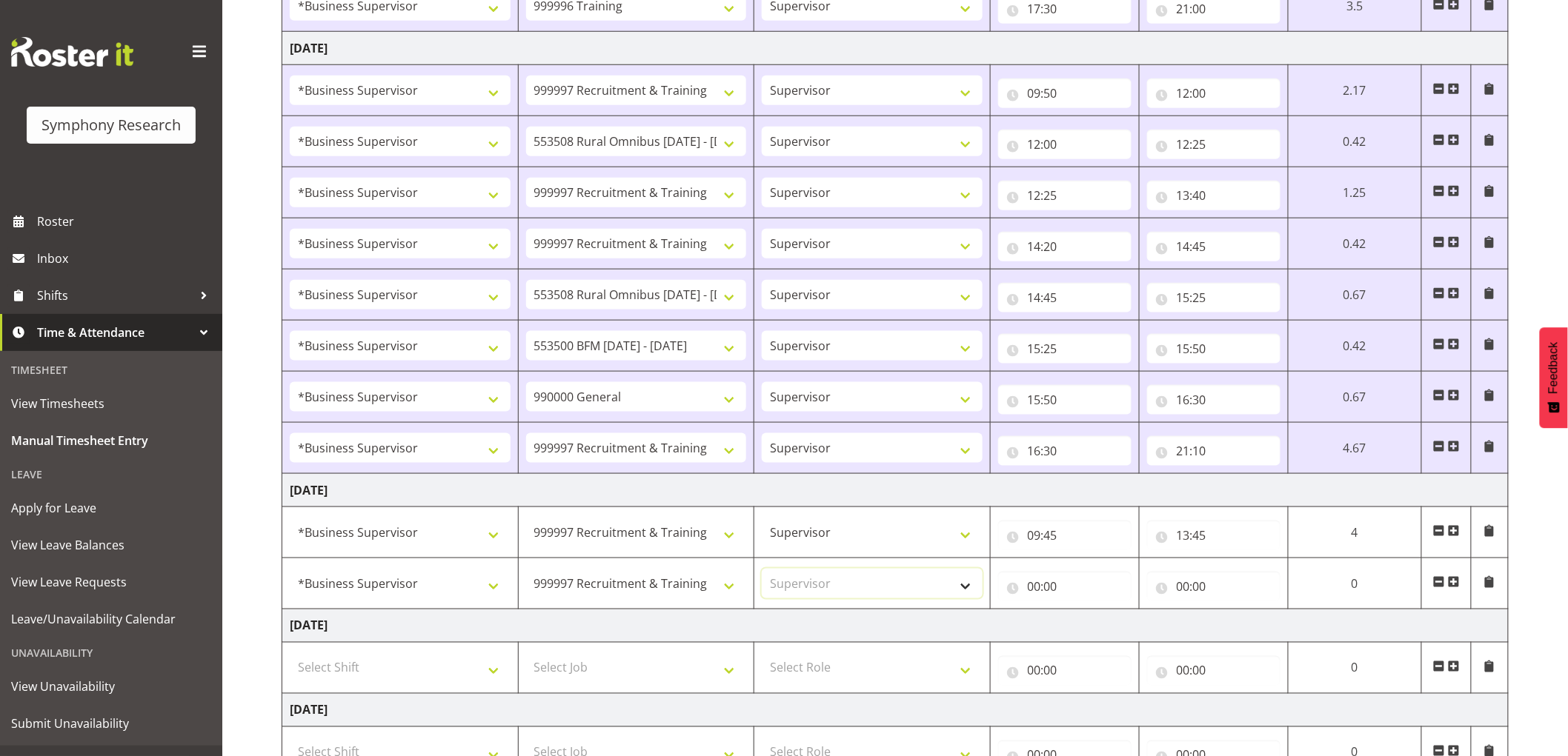
click at [762, 569] on select "Select Role Supervisor Interviewing Briefing" at bounding box center [872, 583] width 221 height 29
click at [1034, 587] on input "00:00" at bounding box center [1064, 587] width 133 height 29
click at [1100, 632] on select "00 01 02 03 04 05 06 07 08 09 10 11 12 13 14 15 16 17 18 19 20 21 22 23" at bounding box center [1099, 625] width 34 height 29
select select "14"
click at [1083, 611] on select "00 01 02 03 04 05 06 07 08 09 10 11 12 13 14 15 16 17 18 19 20 21 22 23" at bounding box center [1099, 625] width 34 height 29
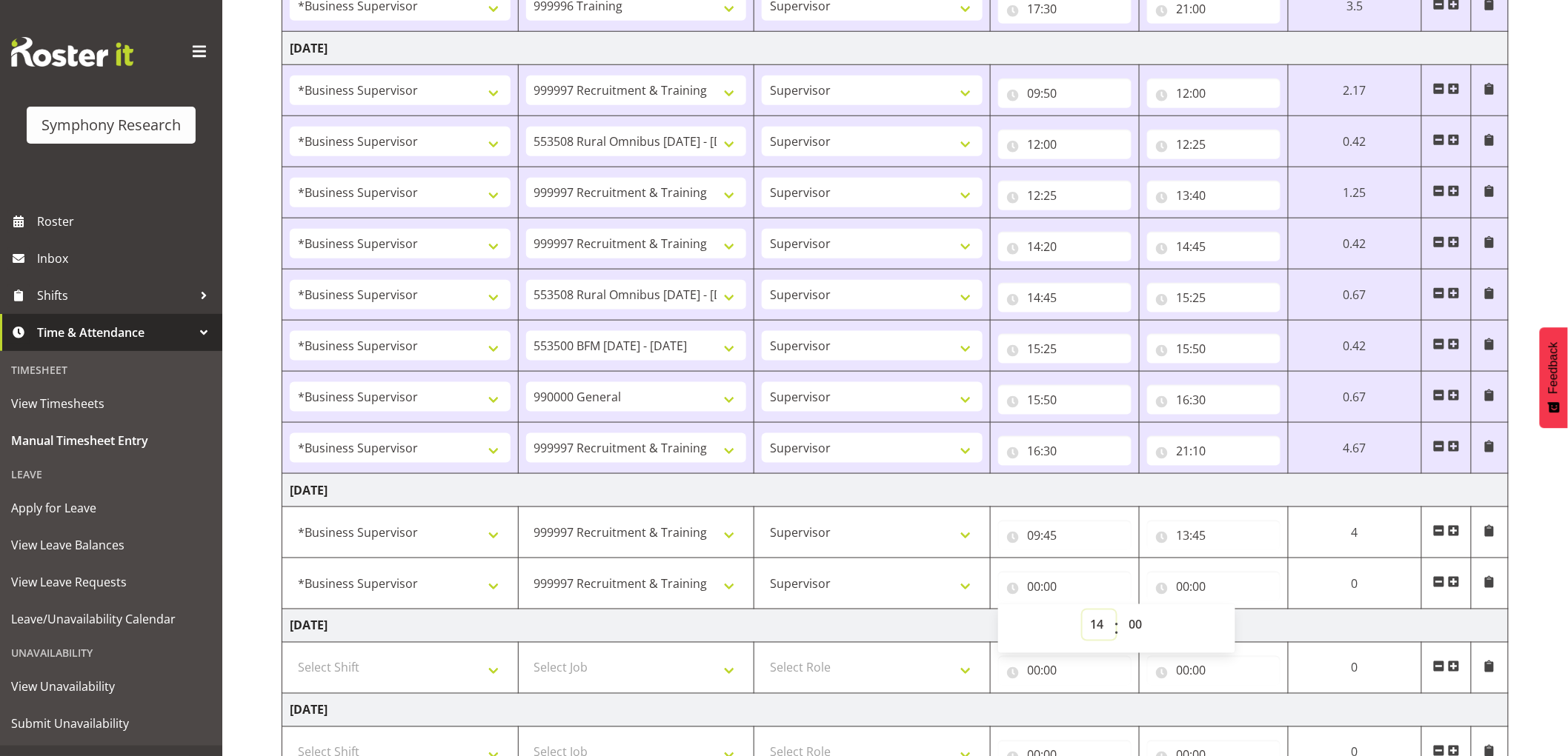
type input "14:00"
click at [1146, 629] on select "00 01 02 03 04 05 06 07 08 09 10 11 12 13 14 15 16 17 18 19 20 21 22 23 24 25 2…" at bounding box center [1138, 625] width 34 height 29
select select "15"
click at [1121, 611] on select "00 01 02 03 04 05 06 07 08 09 10 11 12 13 14 15 16 17 18 19 20 21 22 23 24 25 2…" at bounding box center [1138, 625] width 34 height 29
type input "14:15"
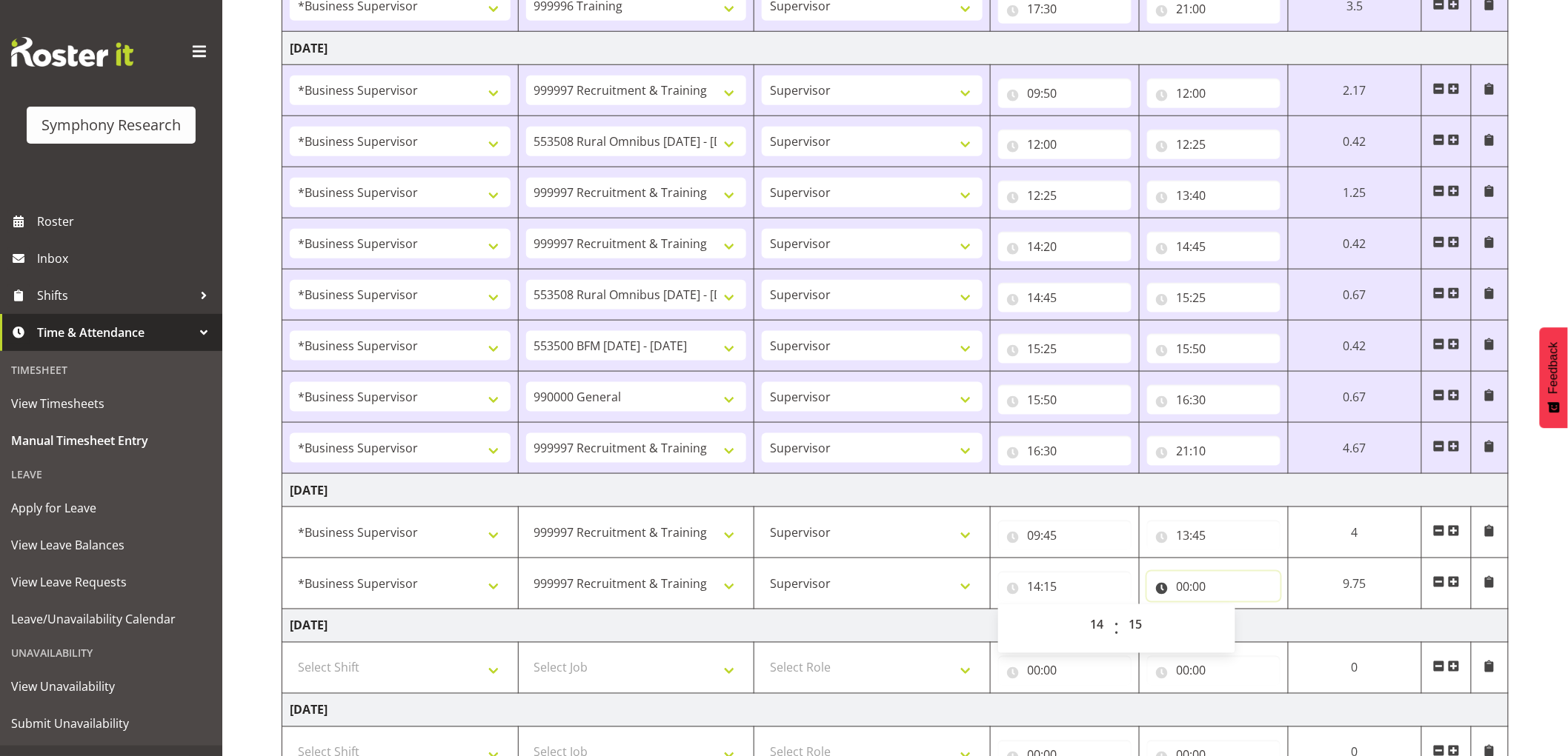
click at [1187, 594] on input "00:00" at bounding box center [1213, 587] width 133 height 29
click at [1232, 630] on select "00 01 02 03 04 05 06 07 08 09 10 11 12 13 14 15 16 17 18 19 20 21 22 23" at bounding box center [1248, 625] width 34 height 29
select select "15"
click at [1232, 611] on select "00 01 02 03 04 05 06 07 08 09 10 11 12 13 14 15 16 17 18 19 20 21 22 23" at bounding box center [1248, 625] width 34 height 29
type input "15:00"
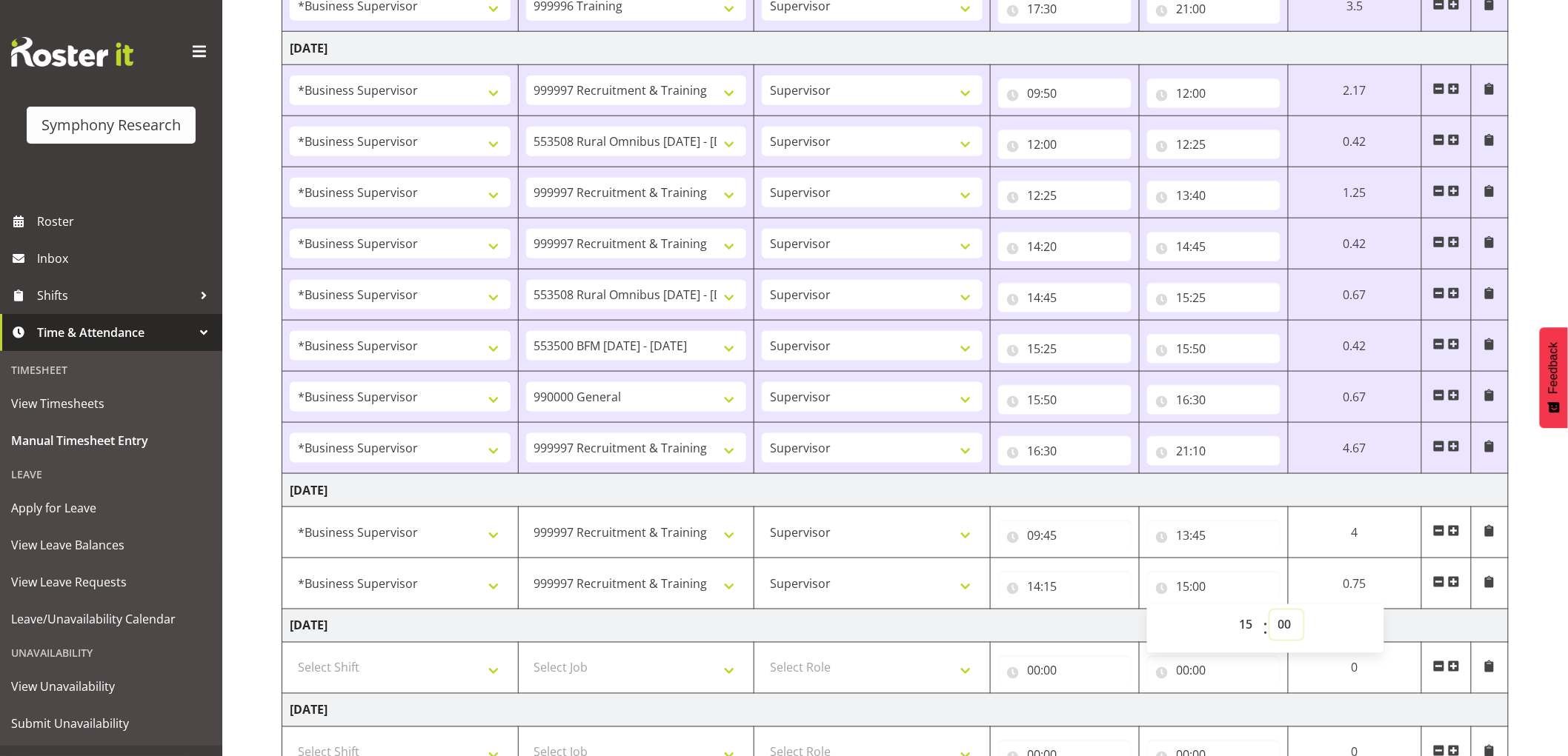
click at [1274, 623] on select "00 01 02 03 04 05 06 07 08 09 10 11 12 13 14 15 16 17 18 19 20 21 22 23 24 25 2…" at bounding box center [1286, 625] width 34 height 29
select select "45"
click at [1270, 611] on select "00 01 02 03 04 05 06 07 08 09 10 11 12 13 14 15 16 17 18 19 20 21 22 23 24 25 2…" at bounding box center [1286, 625] width 34 height 29
type input "15:45"
click at [990, 630] on td "[DATE]" at bounding box center [895, 626] width 1226 height 34
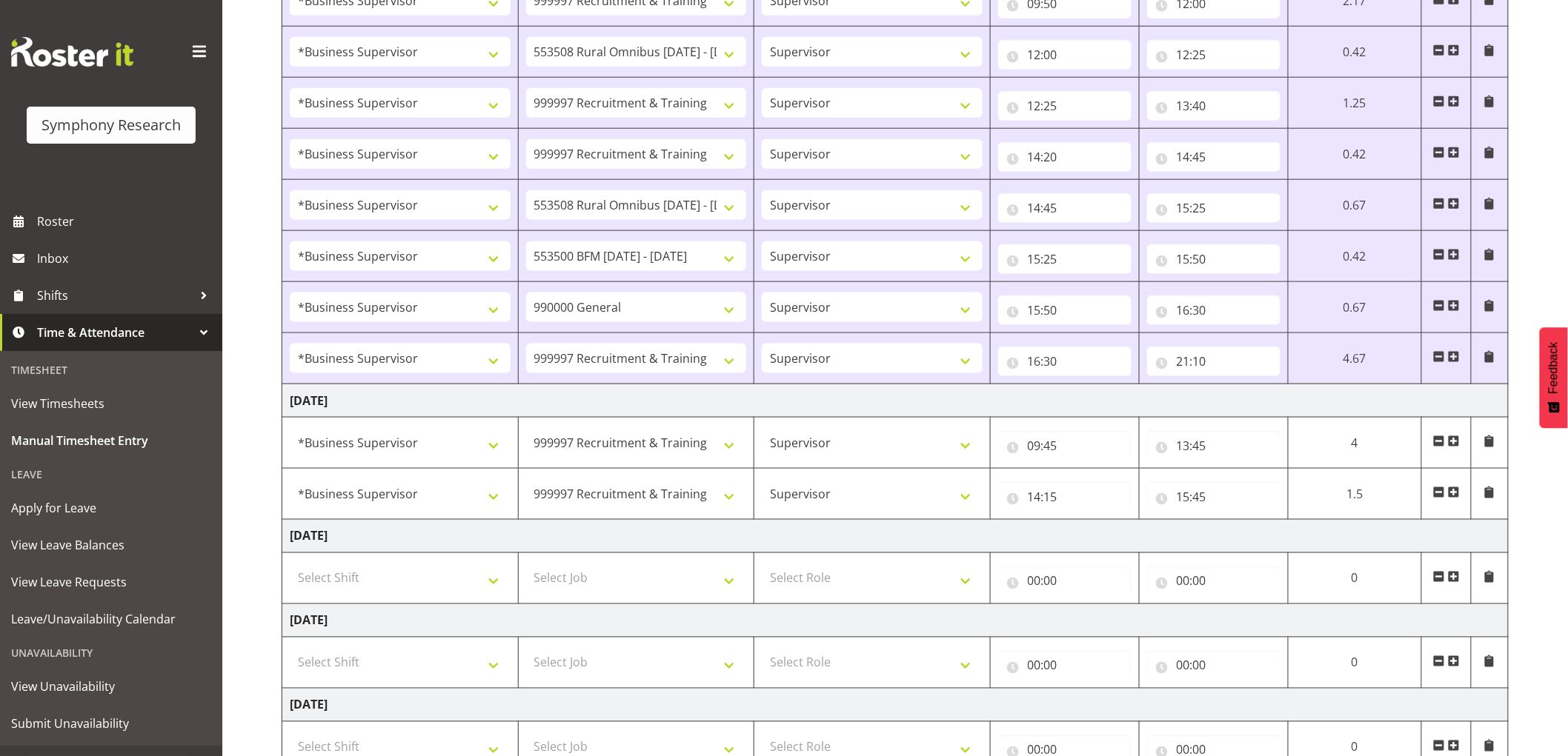
scroll to position [780, 0]
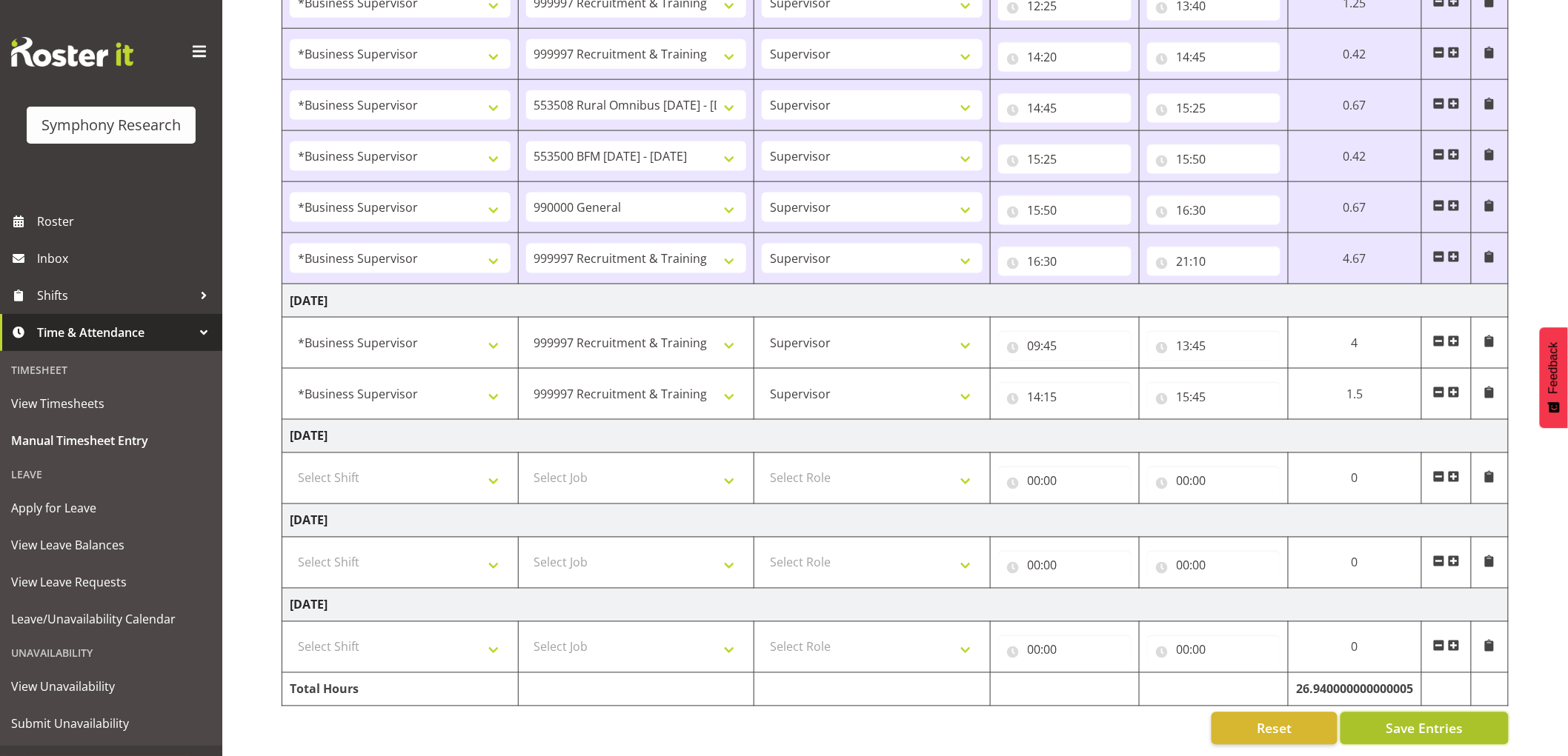
click at [1415, 719] on span "Save Entries" at bounding box center [1424, 729] width 77 height 20
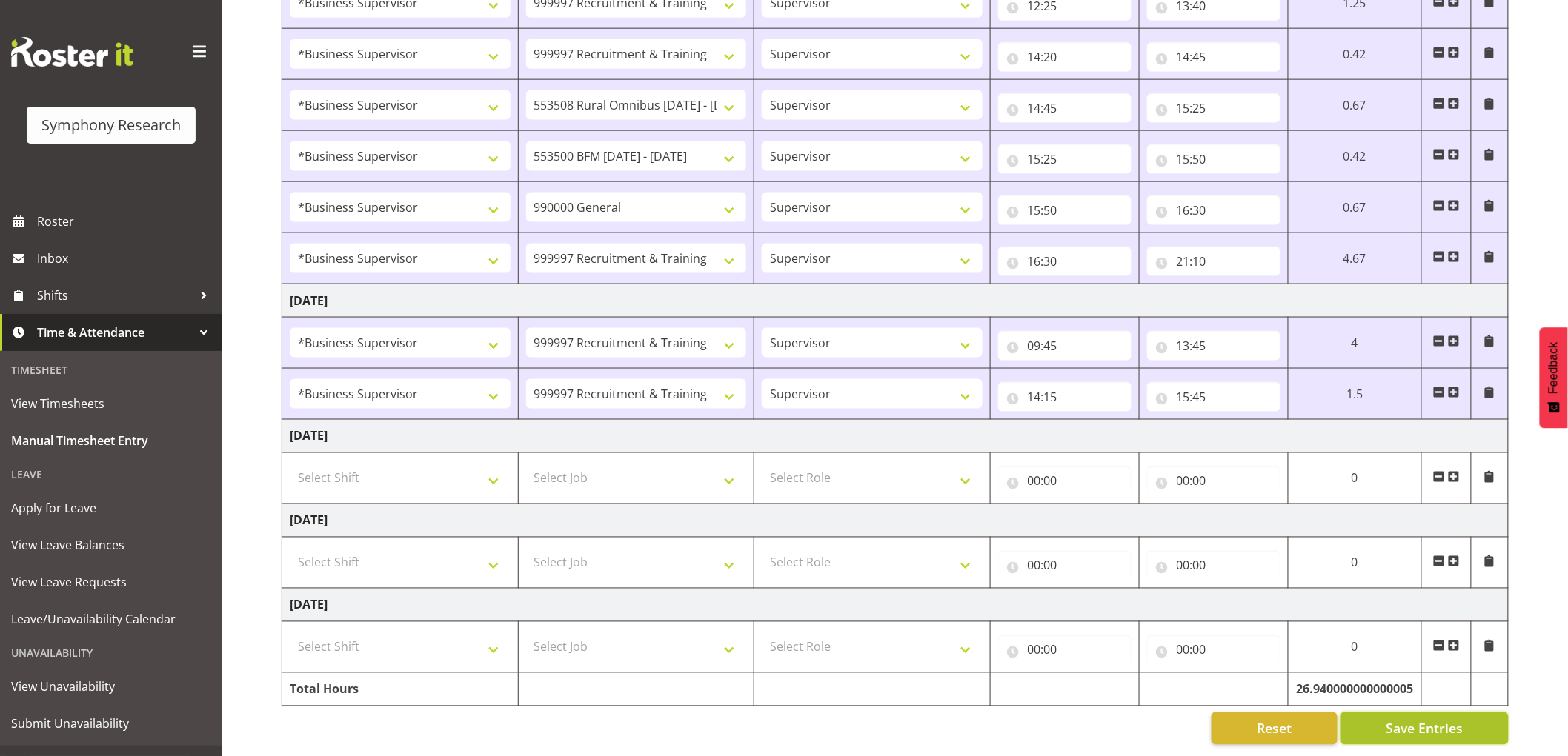
click at [1406, 723] on span "Save Entries" at bounding box center [1424, 729] width 77 height 20
click at [1373, 728] on button "Save Entries" at bounding box center [1424, 729] width 168 height 33
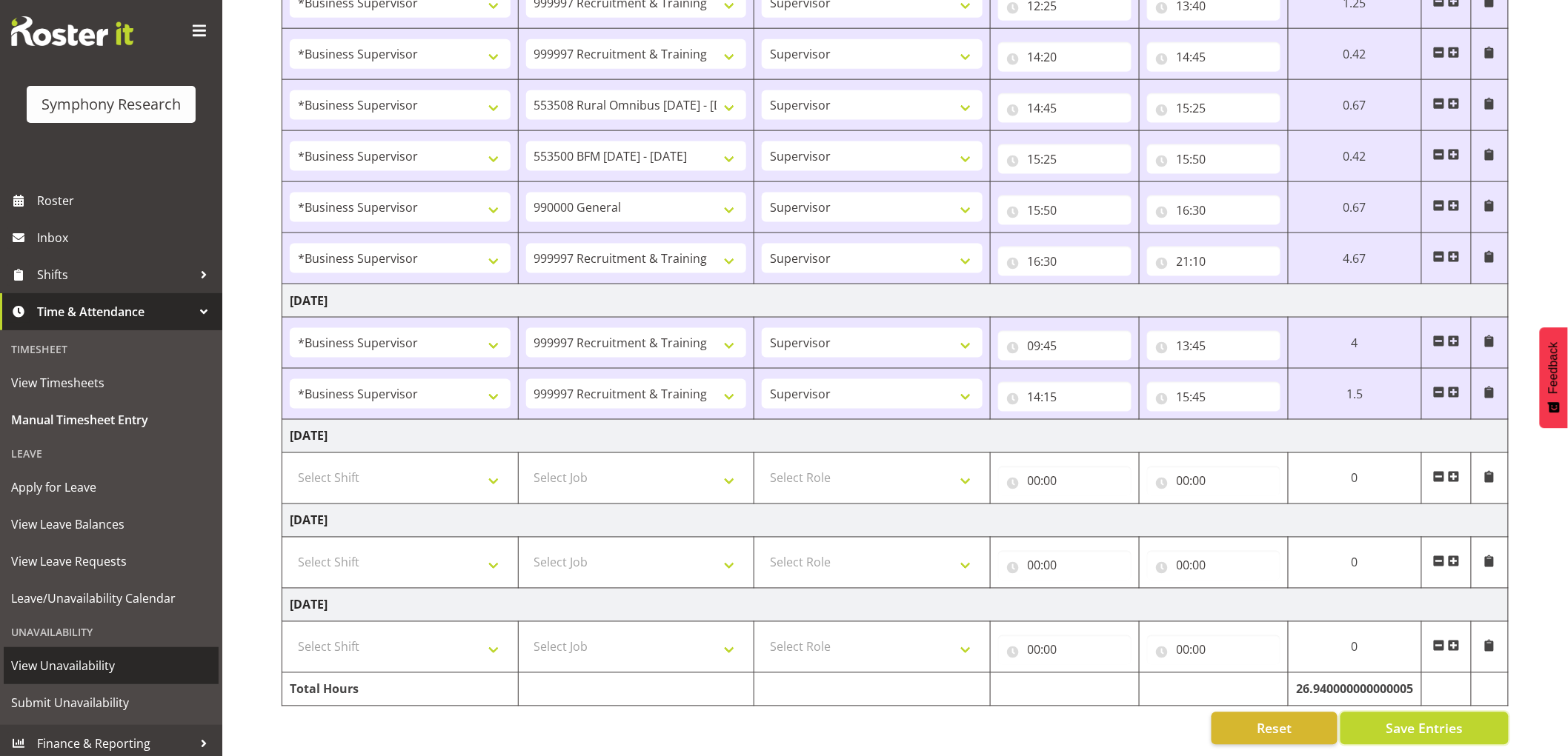
scroll to position [26, 0]
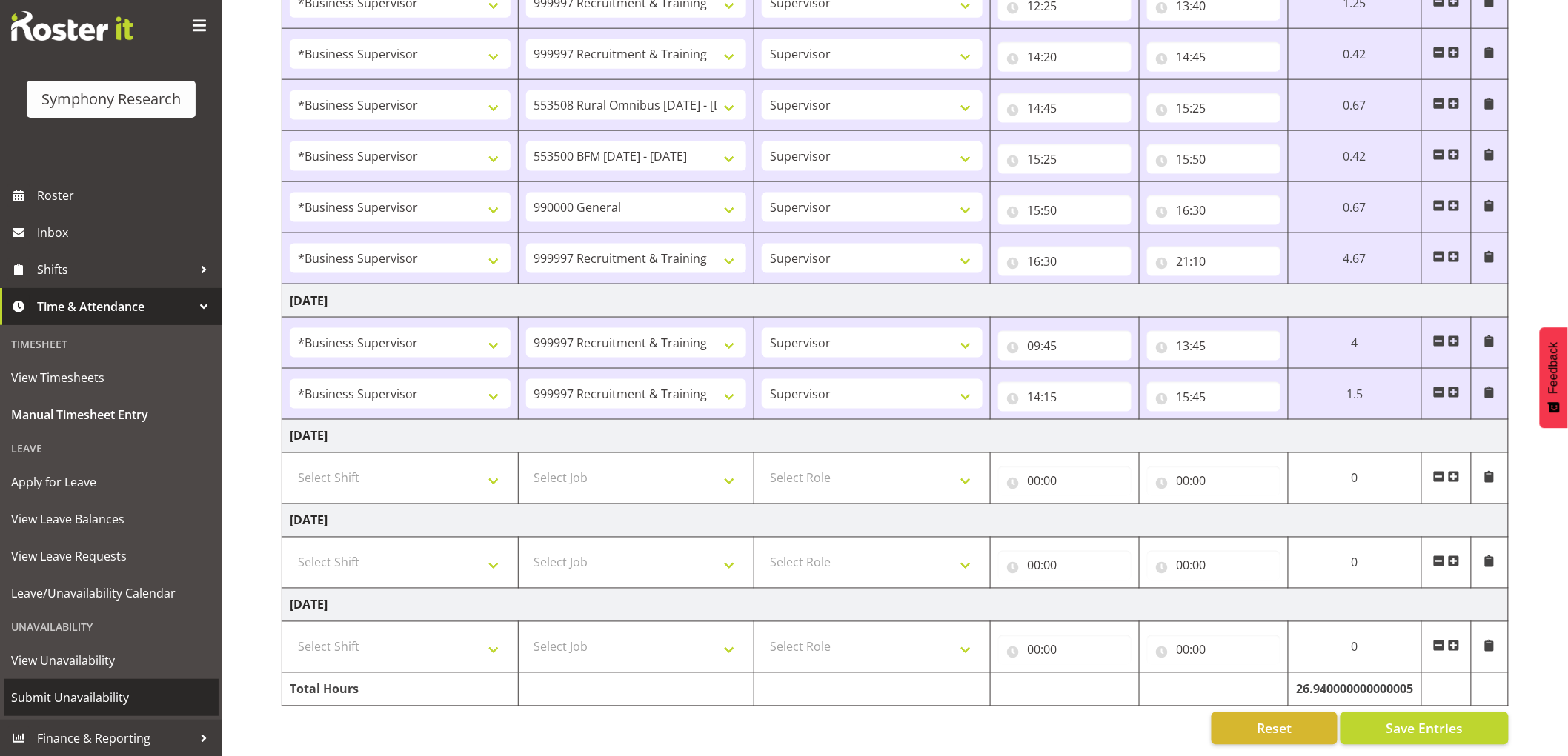
click at [106, 708] on span "Submit Unavailability" at bounding box center [111, 697] width 200 height 22
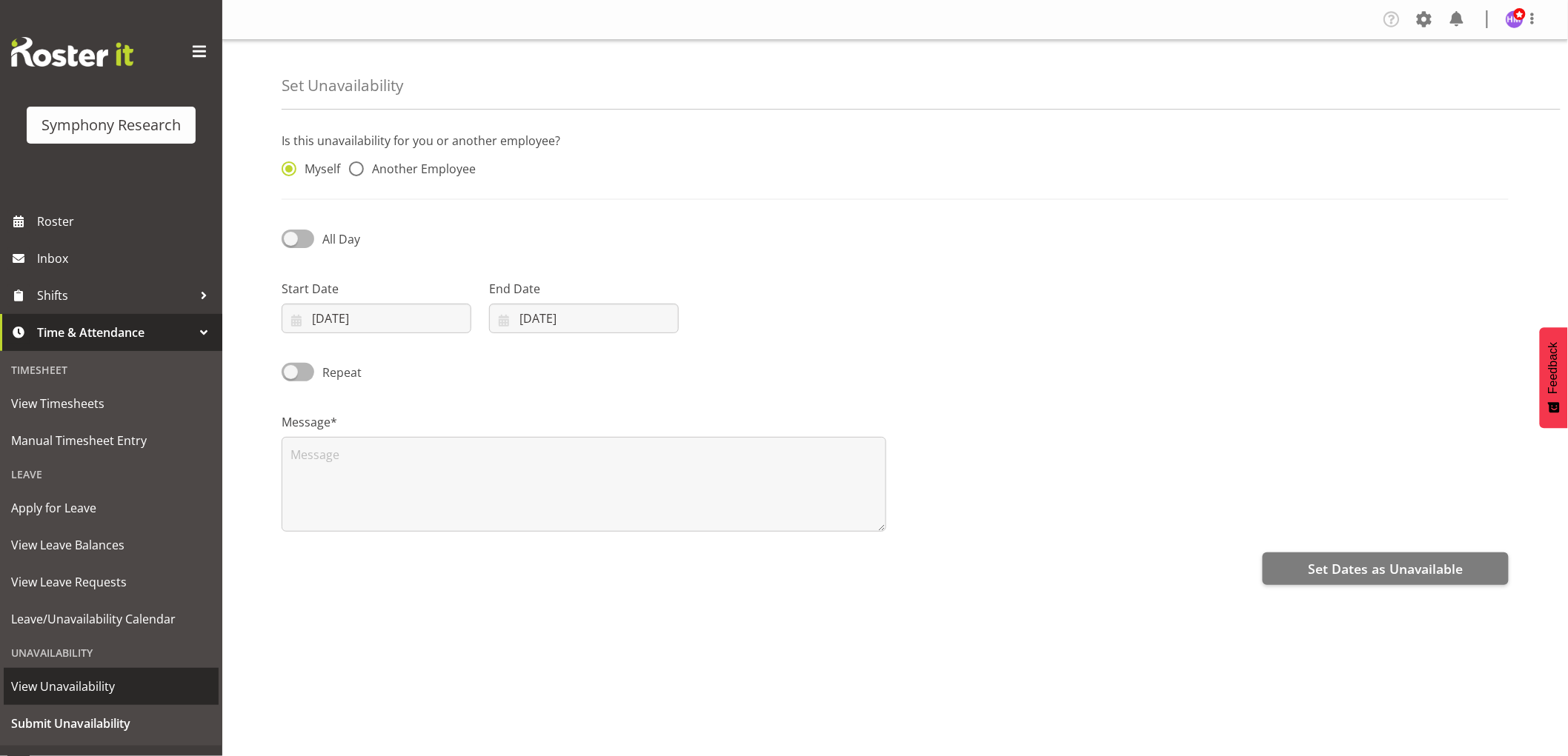
click at [93, 701] on link "View Unavailability" at bounding box center [111, 686] width 215 height 37
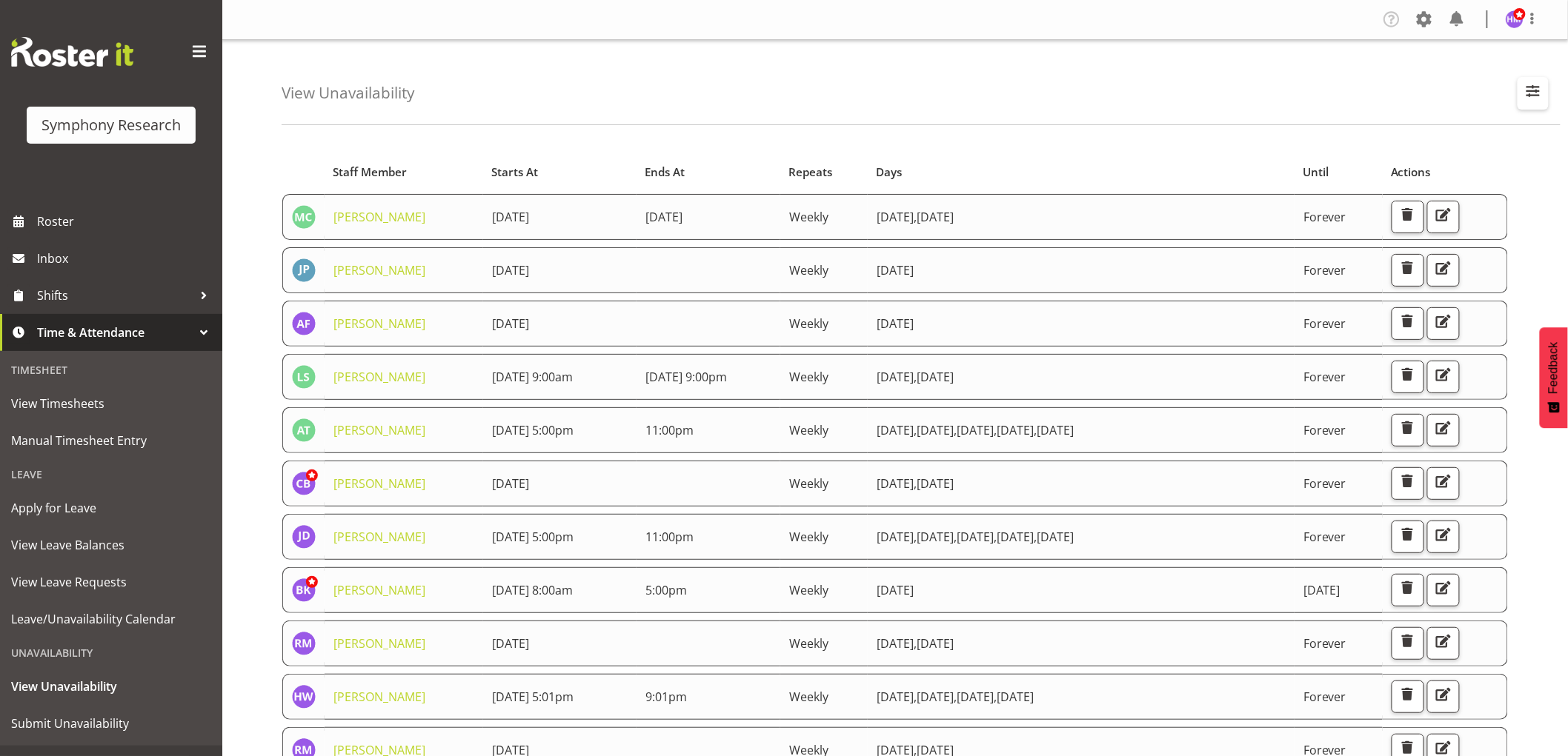
click at [1534, 90] on span "button" at bounding box center [1533, 92] width 20 height 20
click at [1395, 163] on input "text" at bounding box center [1437, 161] width 199 height 29
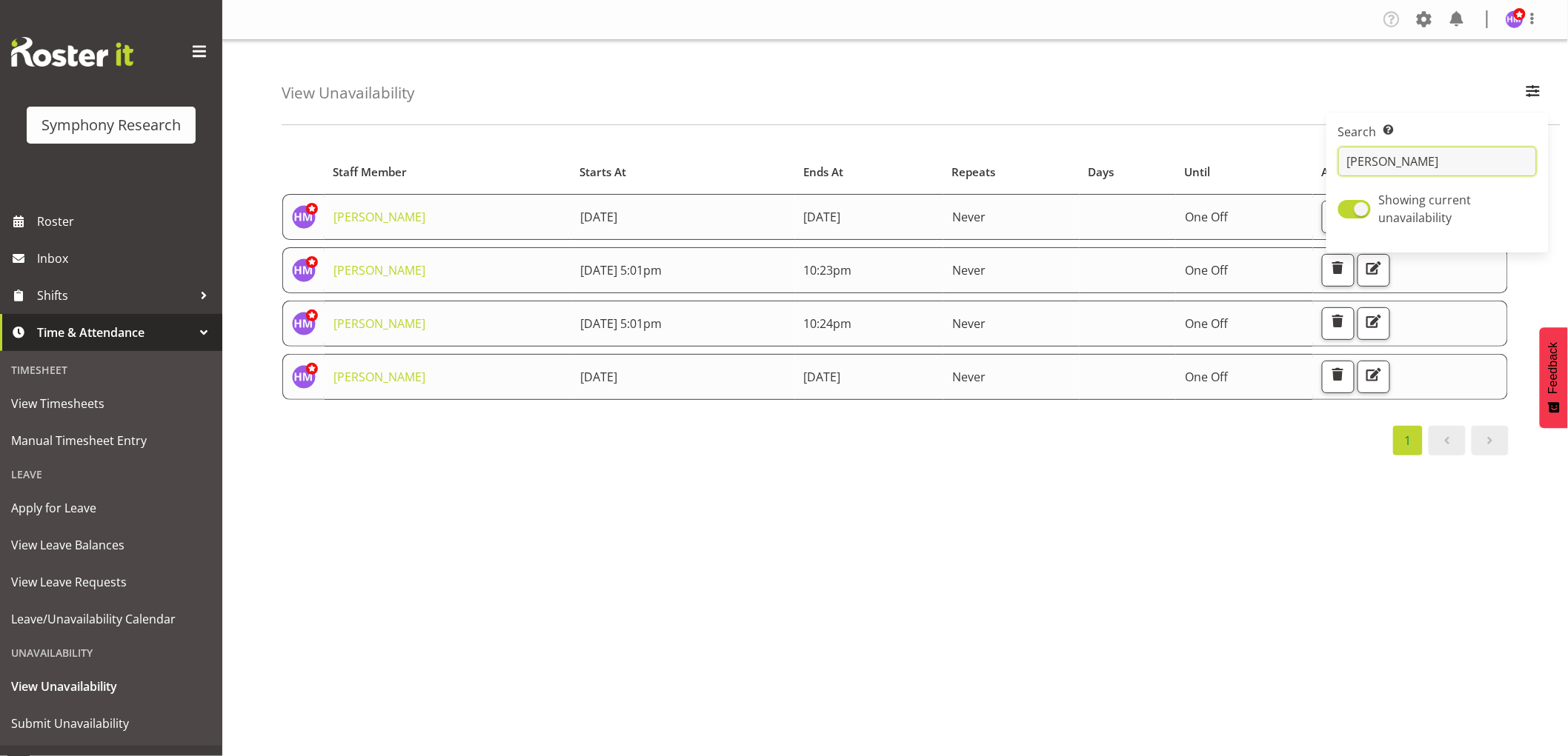
type input "hitesh"
click at [1070, 520] on div "Starts At Staff Member Starts At Ends At Repeats Days Until Actions Hitesh Maka…" at bounding box center [925, 433] width 1286 height 592
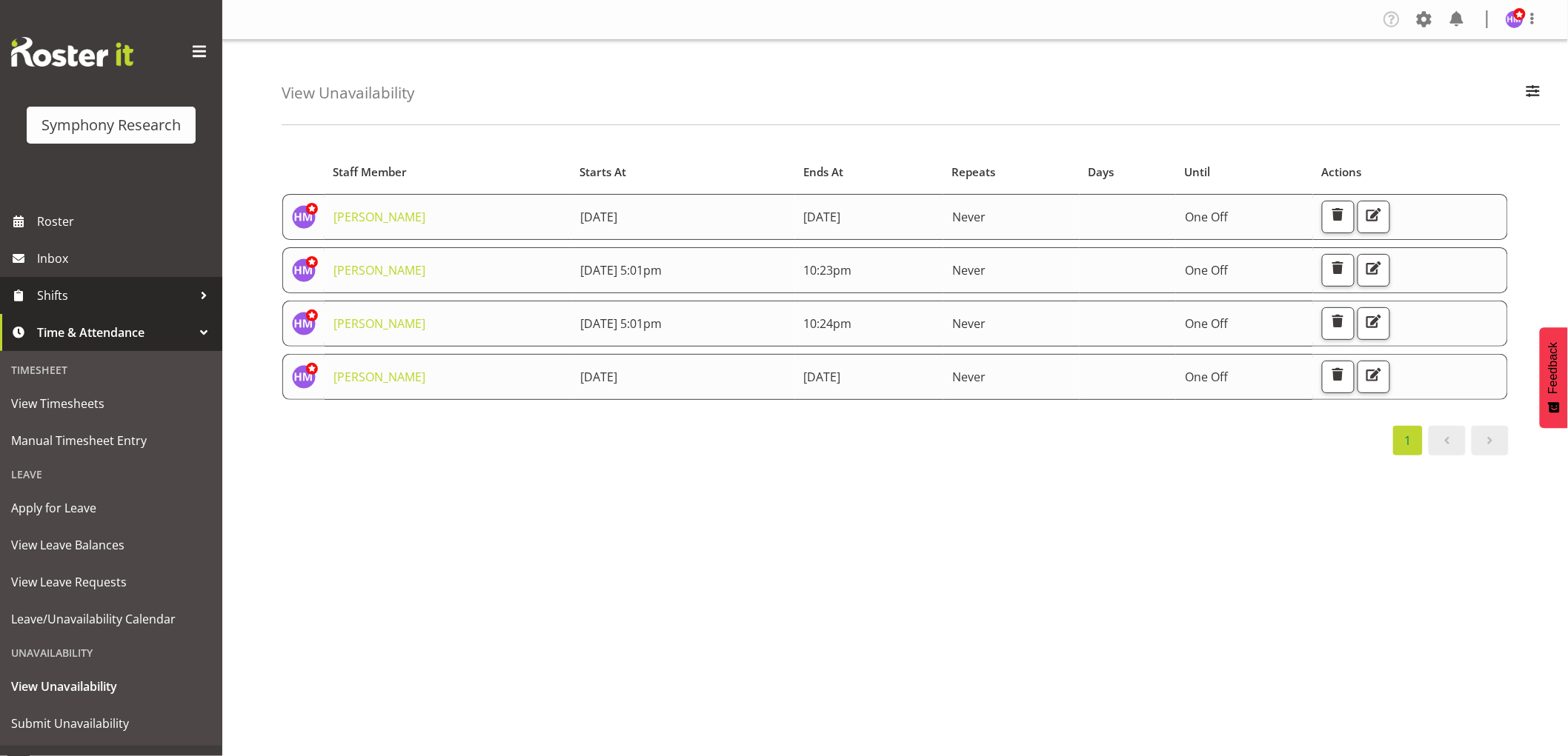
click at [71, 301] on span "Shifts" at bounding box center [115, 295] width 155 height 22
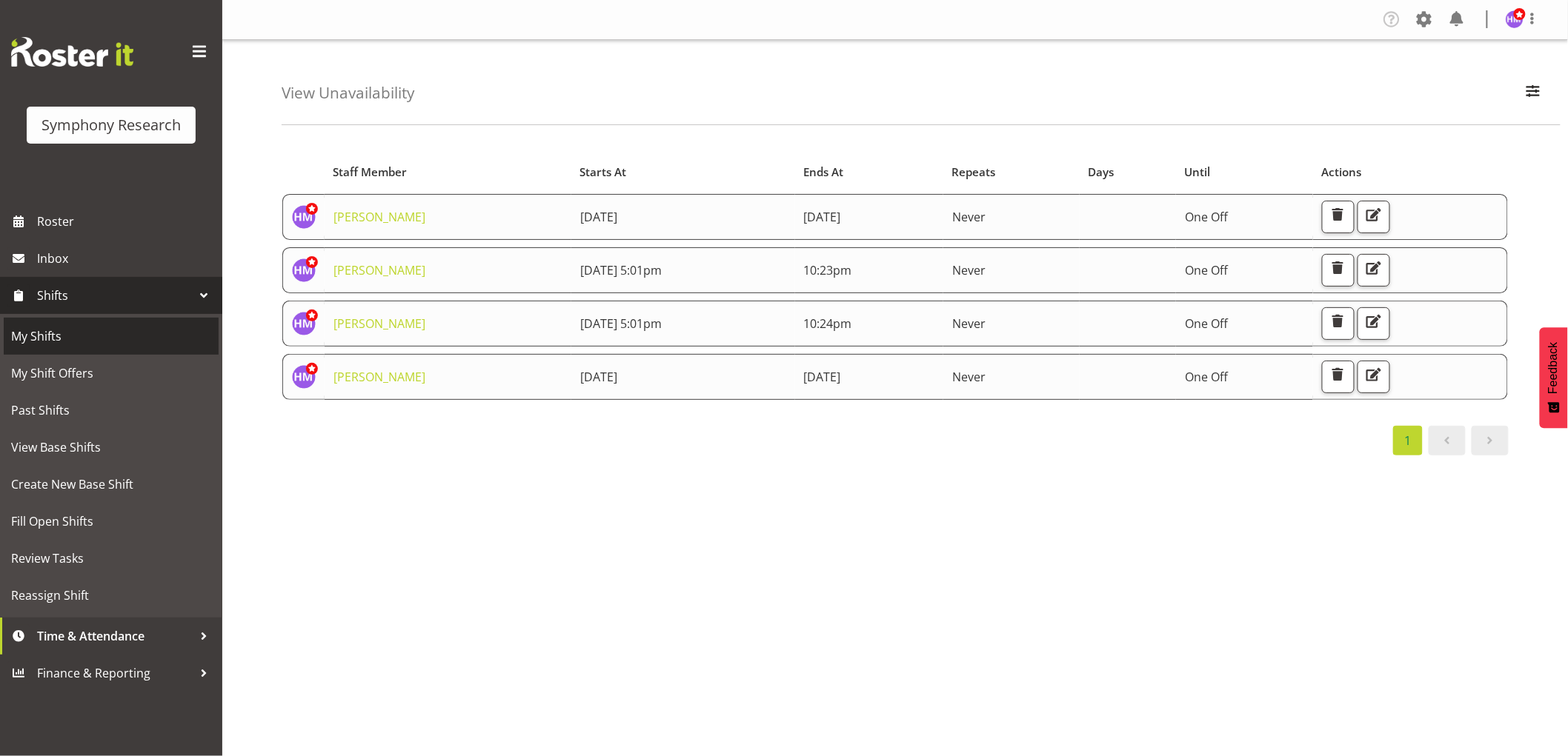
click at [70, 351] on link "My Shifts" at bounding box center [111, 335] width 215 height 37
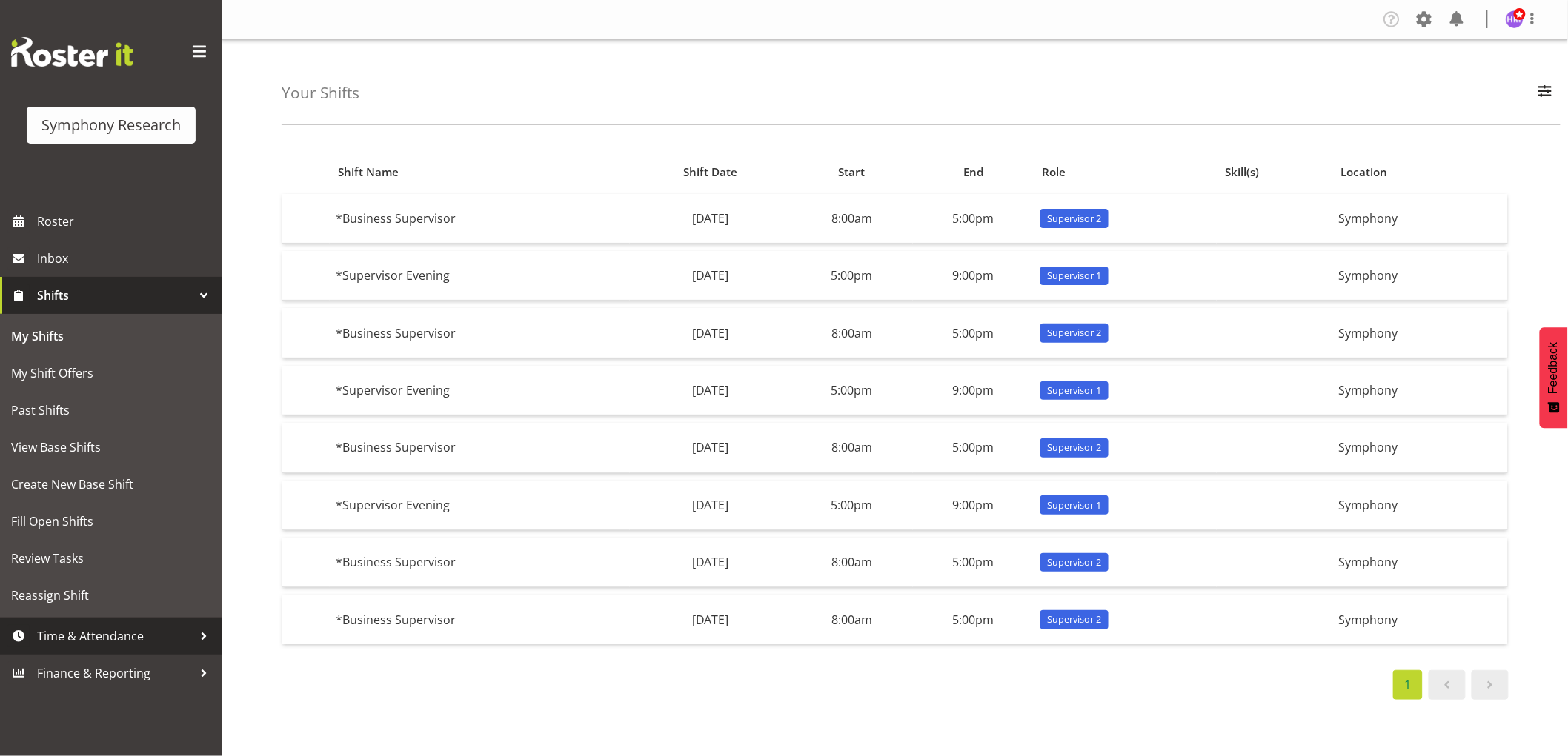
click at [85, 633] on span "Time & Attendance" at bounding box center [115, 636] width 155 height 22
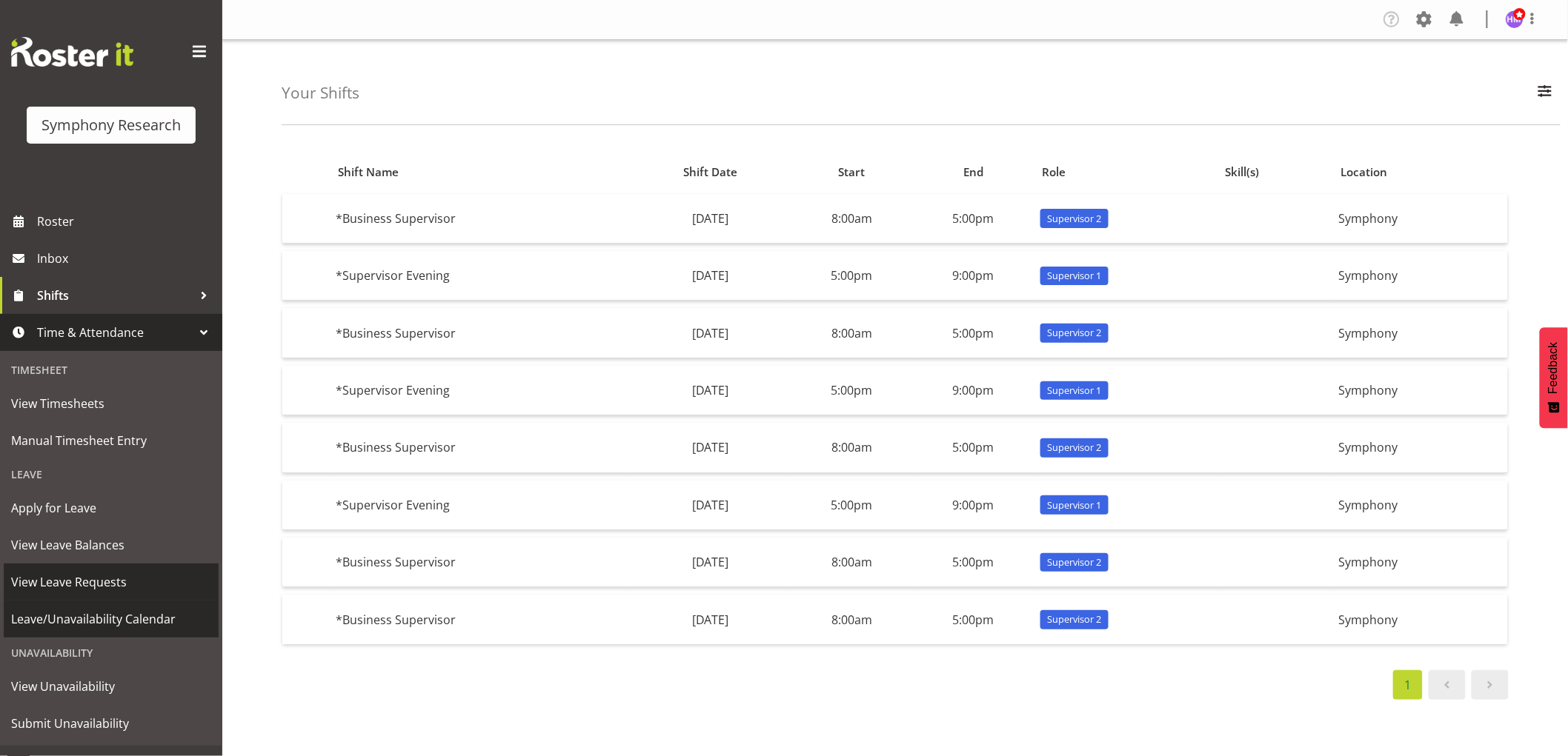
scroll to position [26, 0]
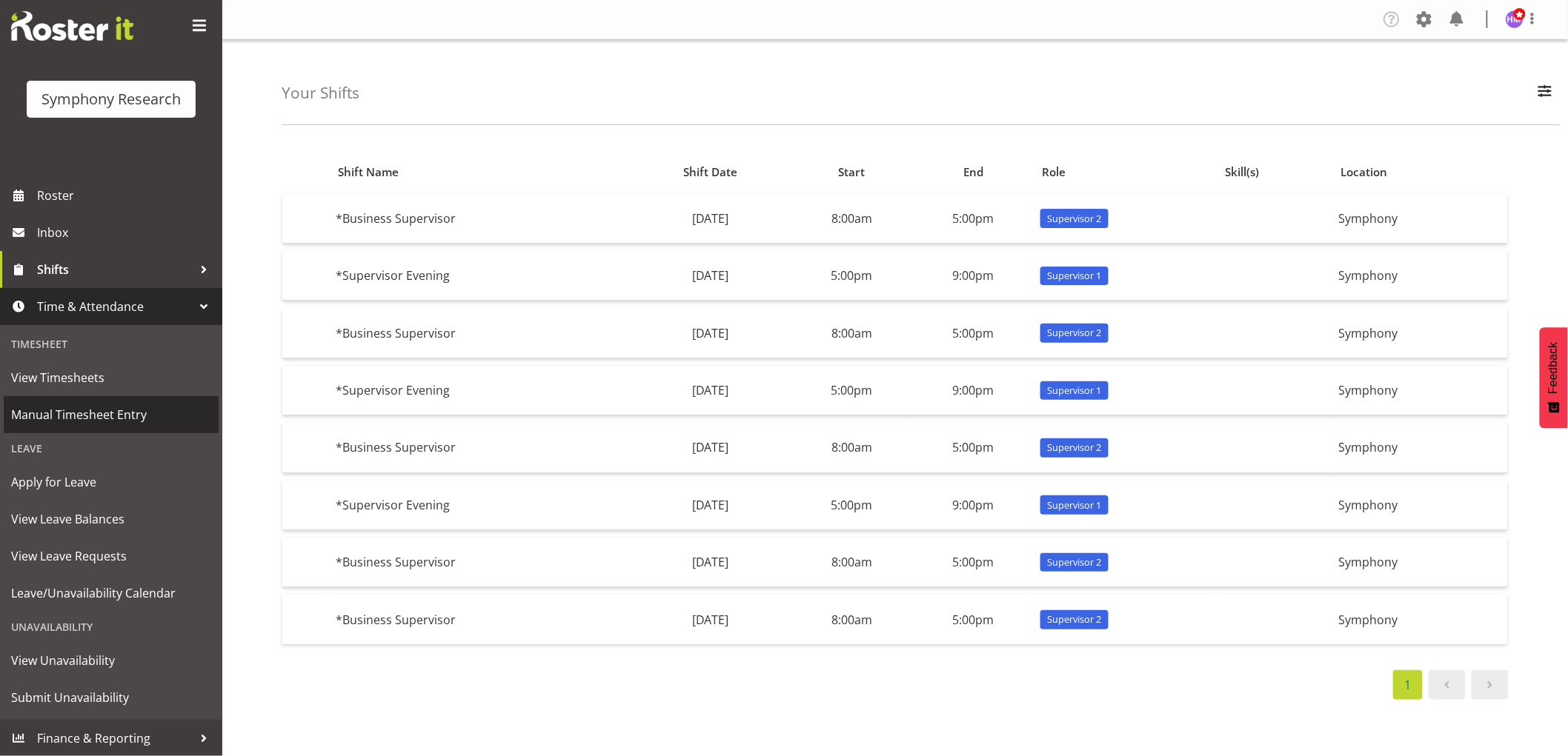
click at [124, 406] on span "Manual Timesheet Entry" at bounding box center [111, 414] width 200 height 22
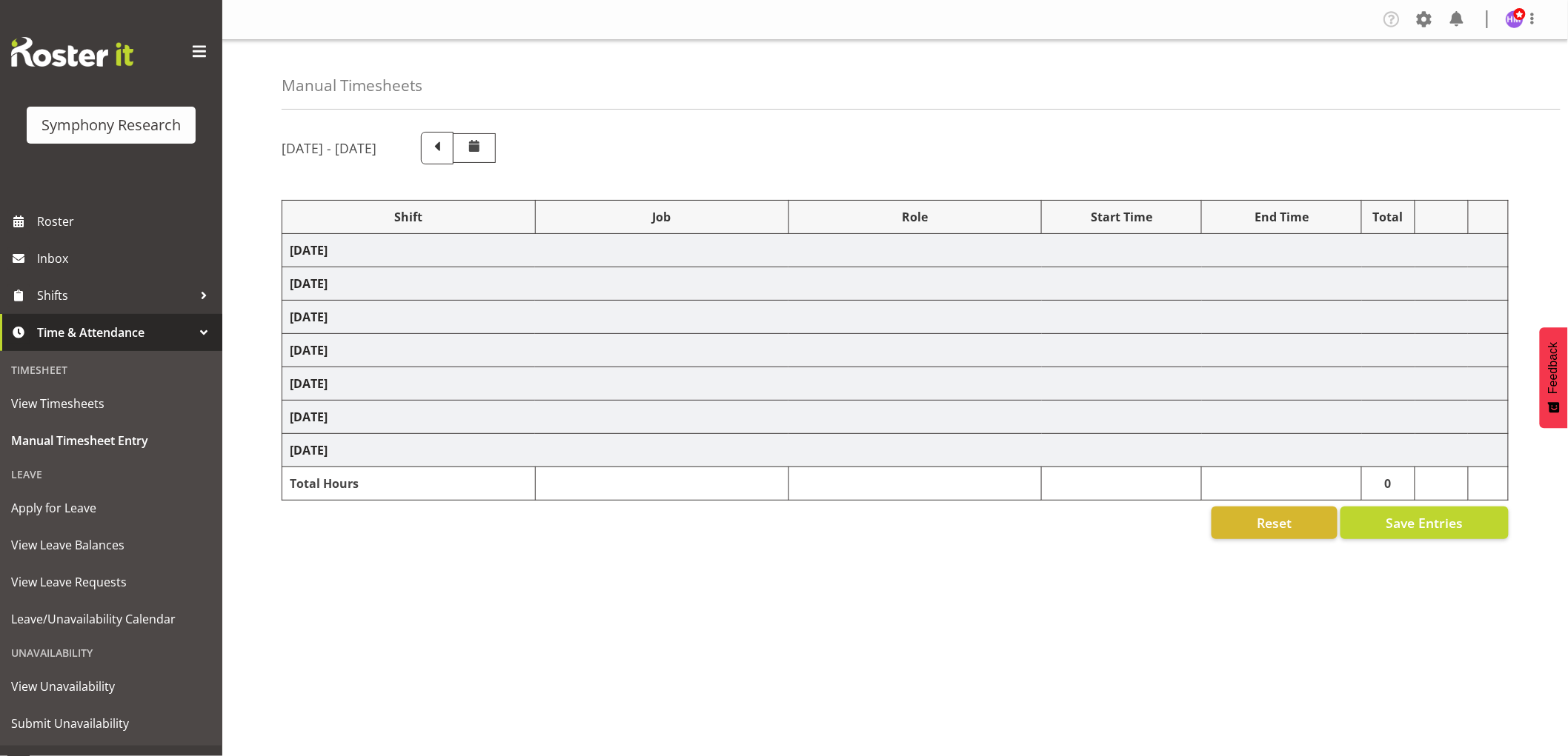
select select "1607"
select select "2379"
select select "1607"
select select "10536"
select select "1607"
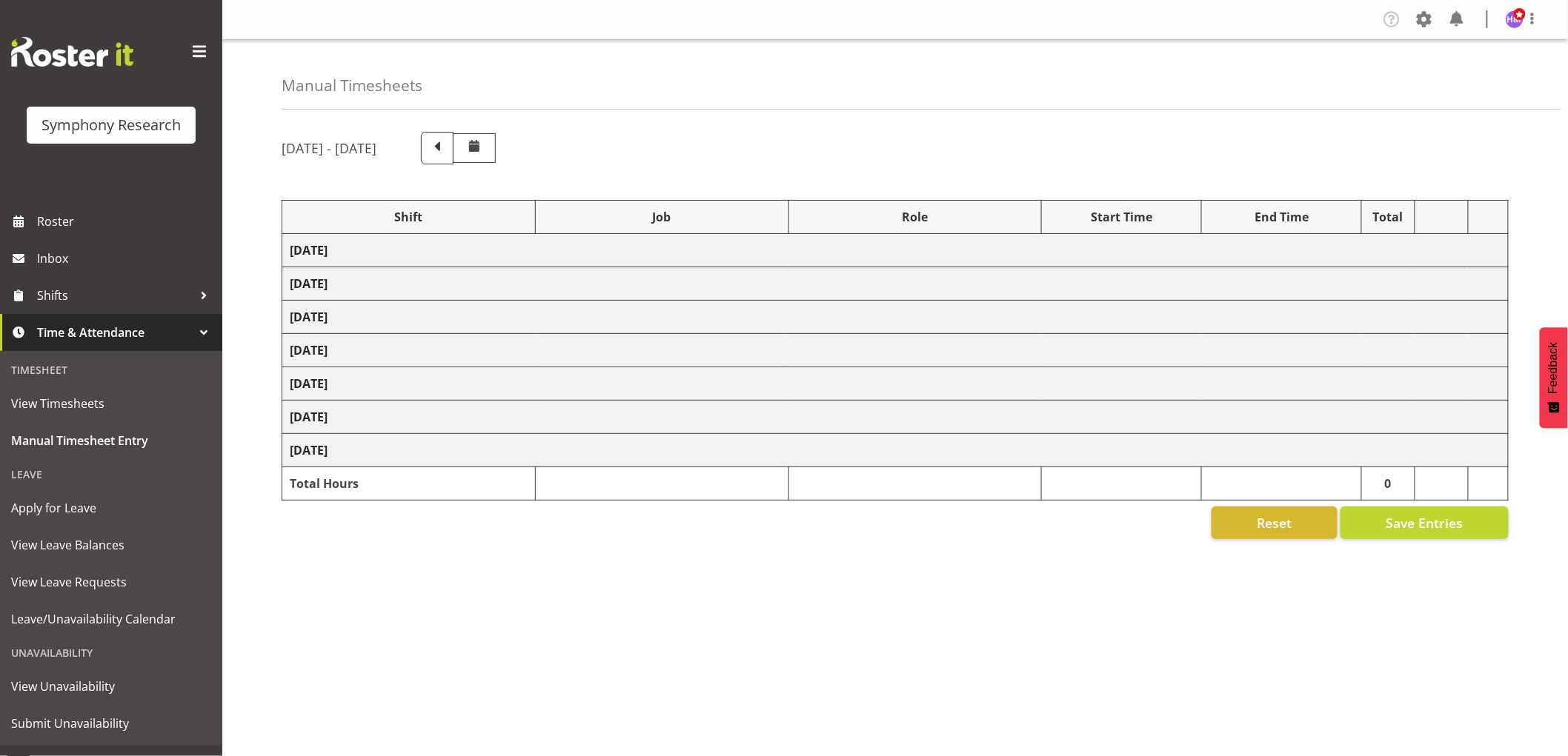
select select "2379"
select select "1607"
select select "2379"
select select "1607"
select select "757"
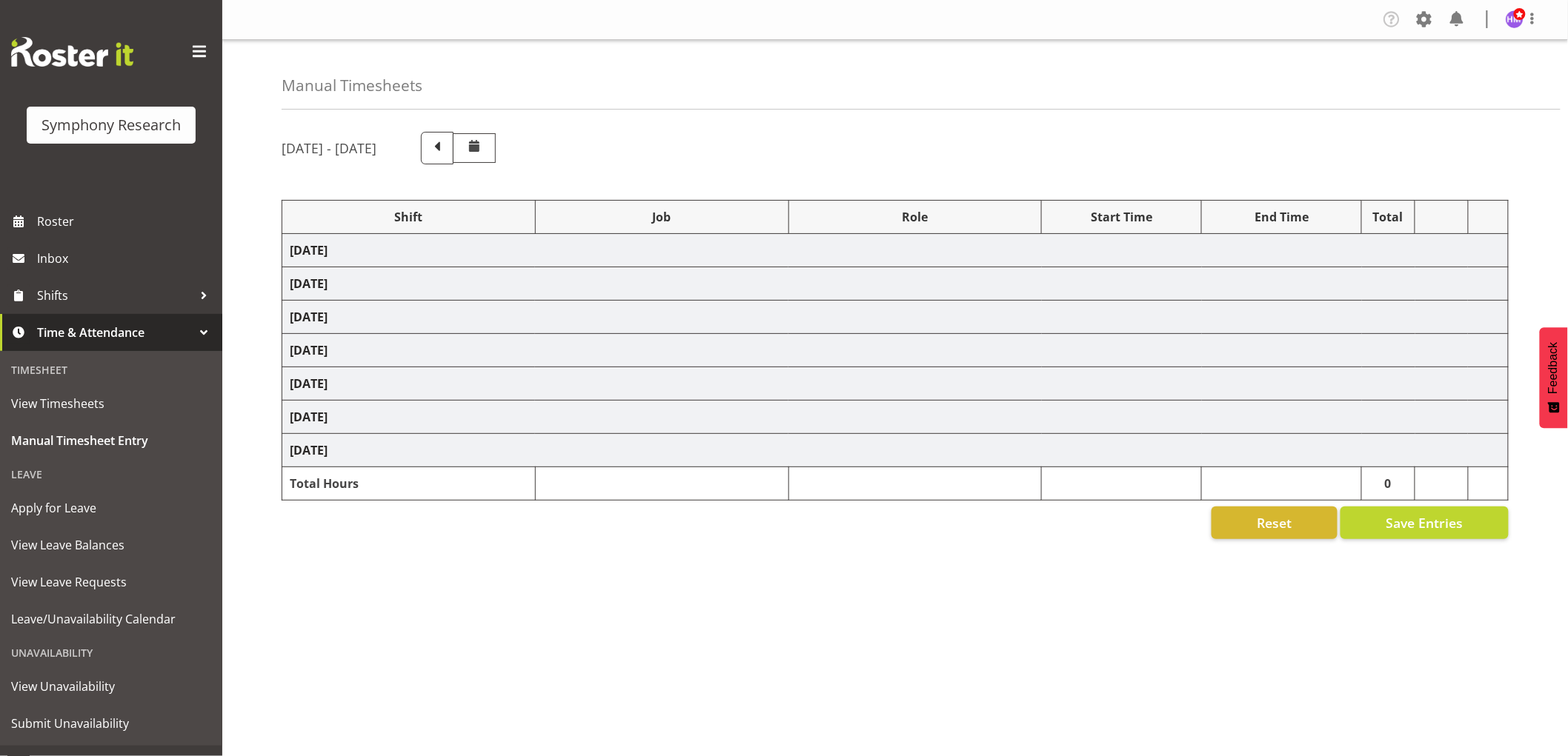
select select "1607"
select select "2379"
select select "1607"
select select "10536"
select select "1607"
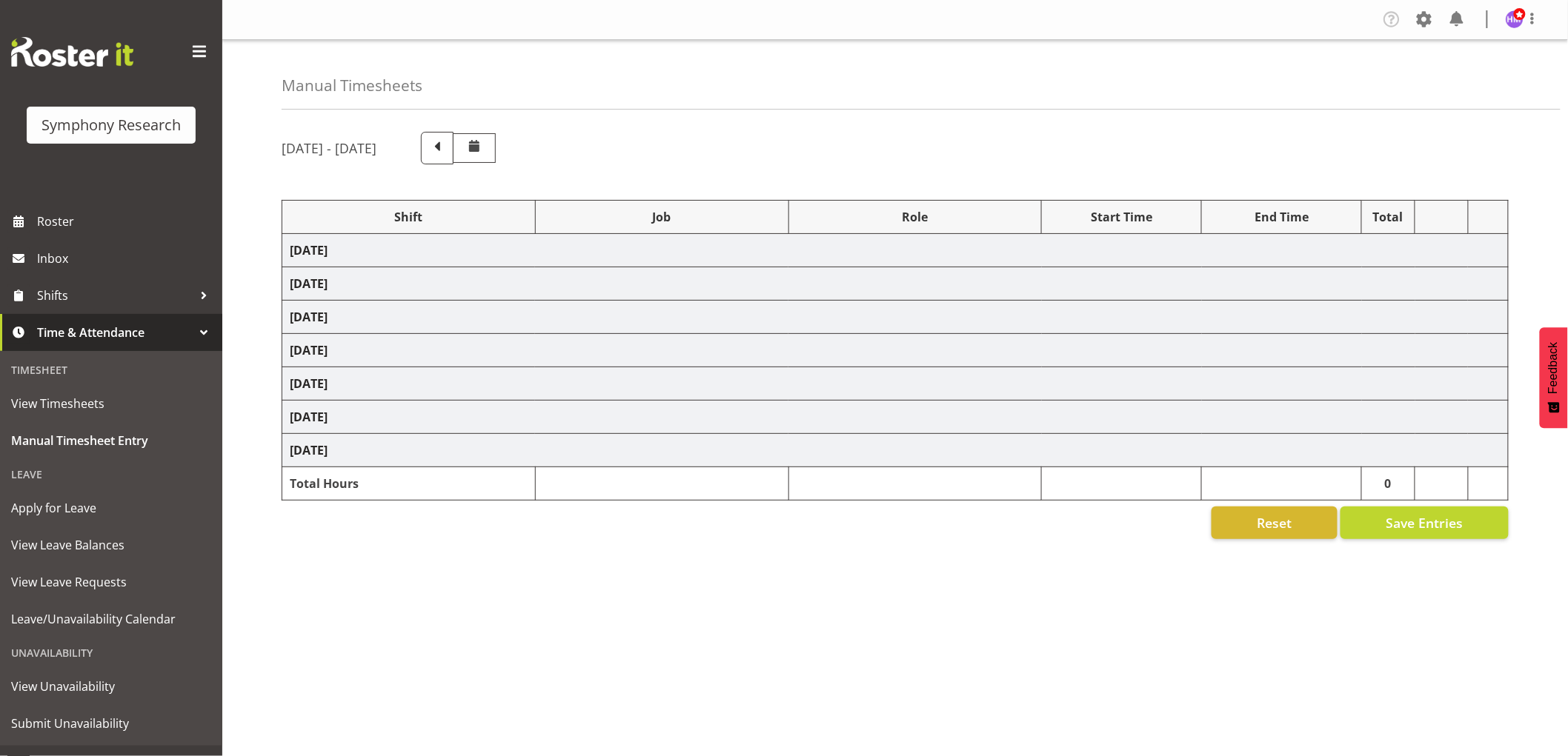
select select "2379"
select select "1607"
select select "2379"
select select "1607"
select select "10536"
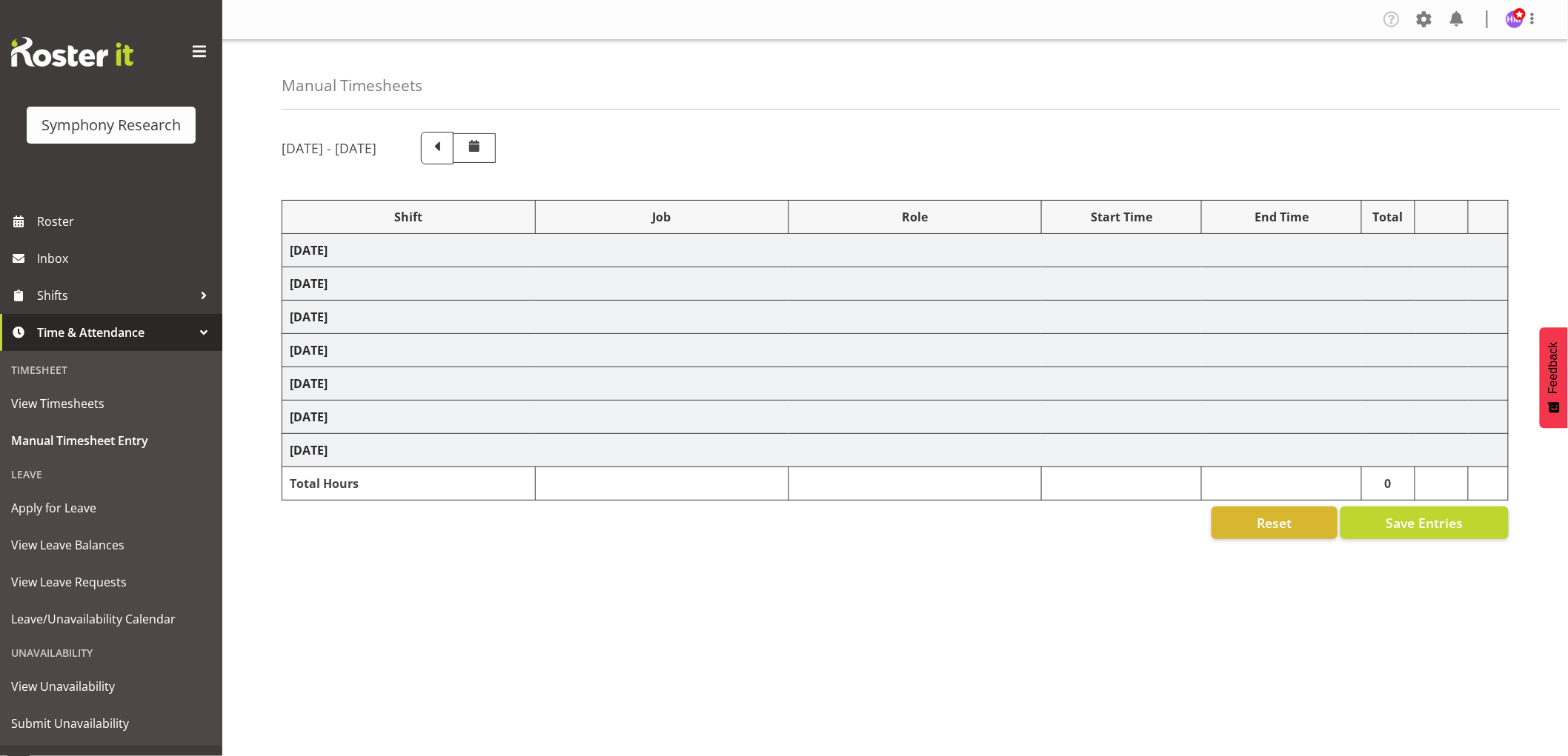
select select "1607"
select select "10242"
select select "1607"
select select "743"
select select "1607"
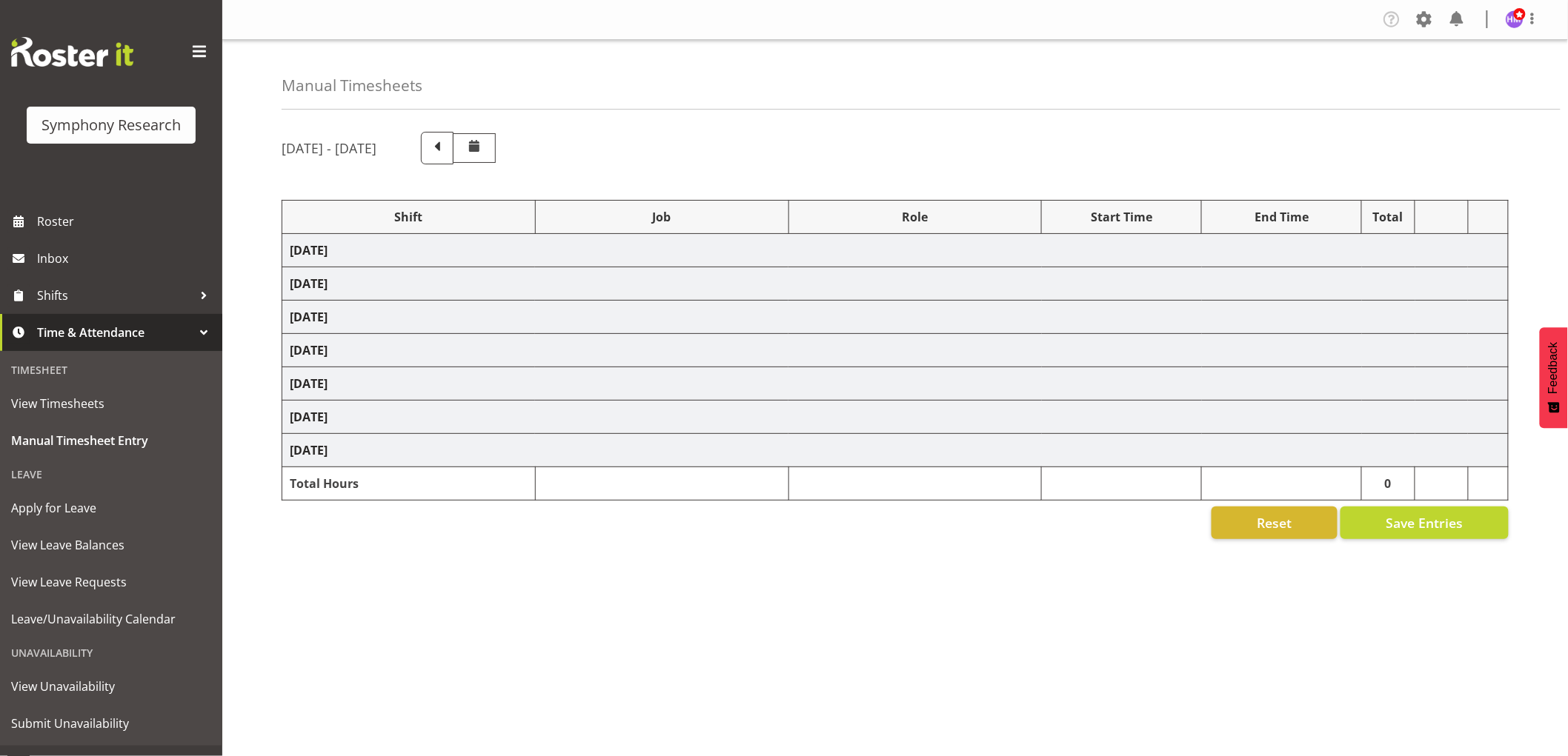
select select "2379"
select select "1607"
select select "2379"
select select "1607"
select select "2379"
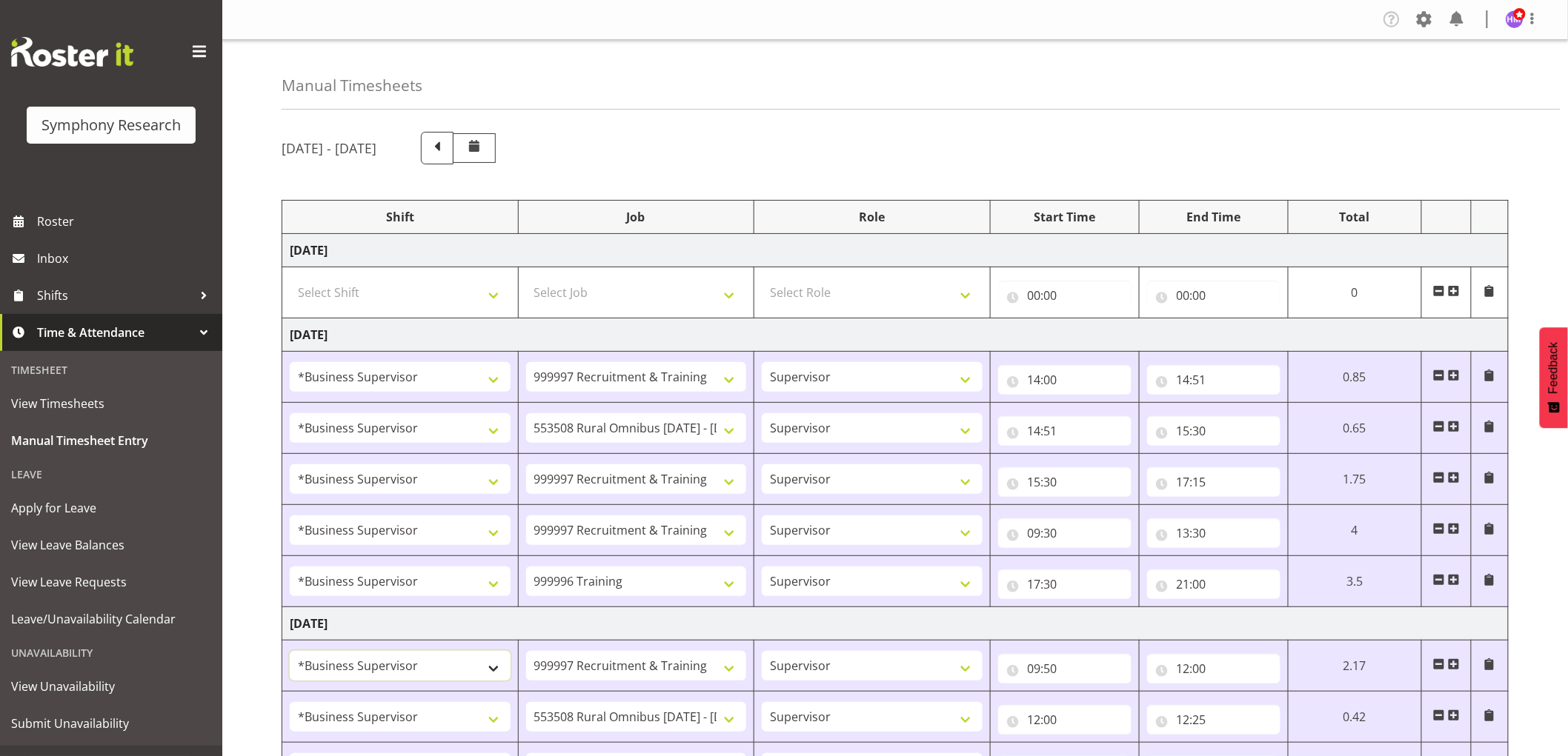
click at [418, 680] on select "!!Weekend Residential (Roster IT Shift Label) *Business 9/10am ~ 4:30pm *Busine…" at bounding box center [400, 666] width 221 height 29
